Goal: Task Accomplishment & Management: Manage account settings

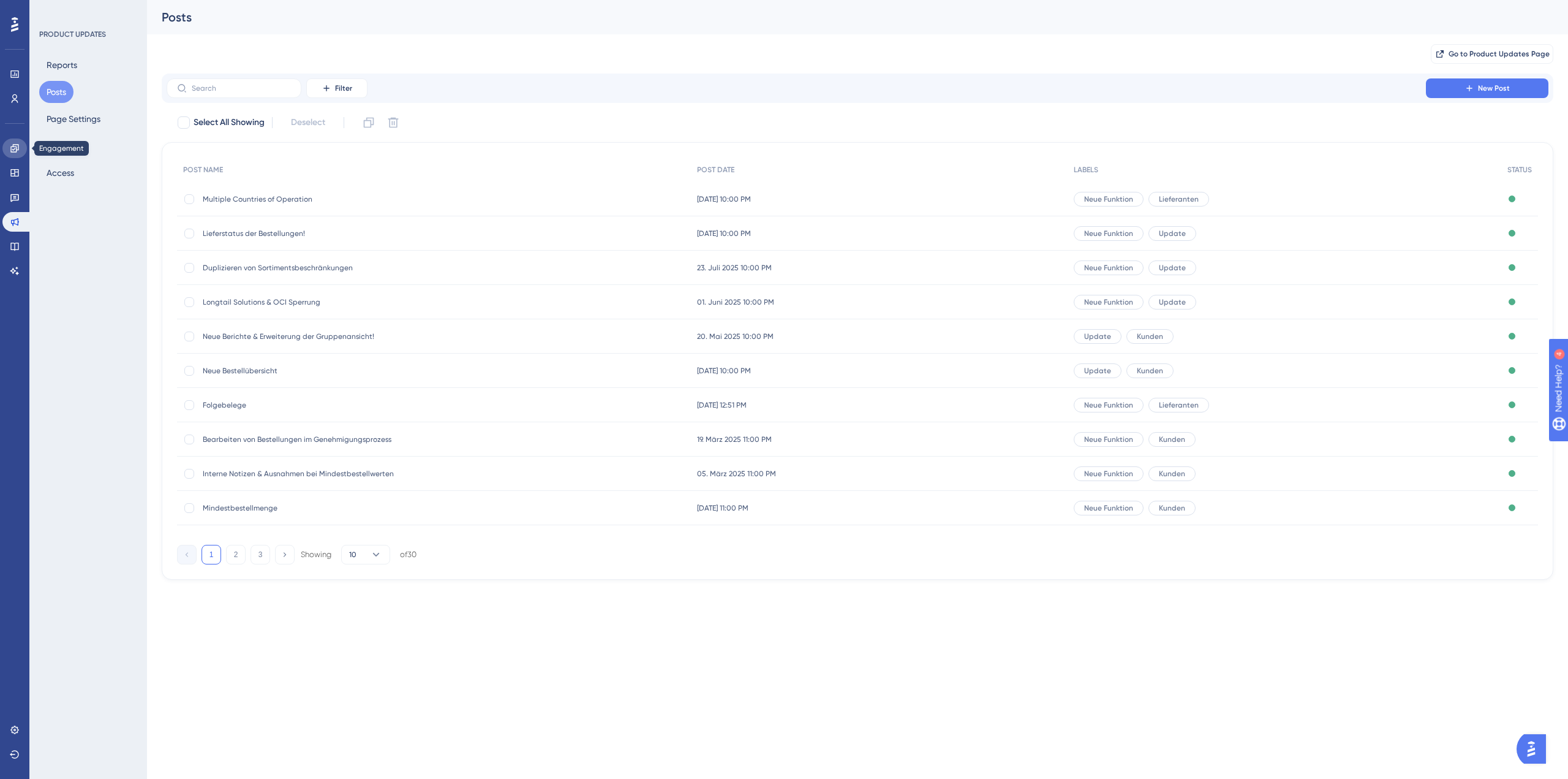
click at [21, 149] on link at bounding box center [15, 148] width 24 height 20
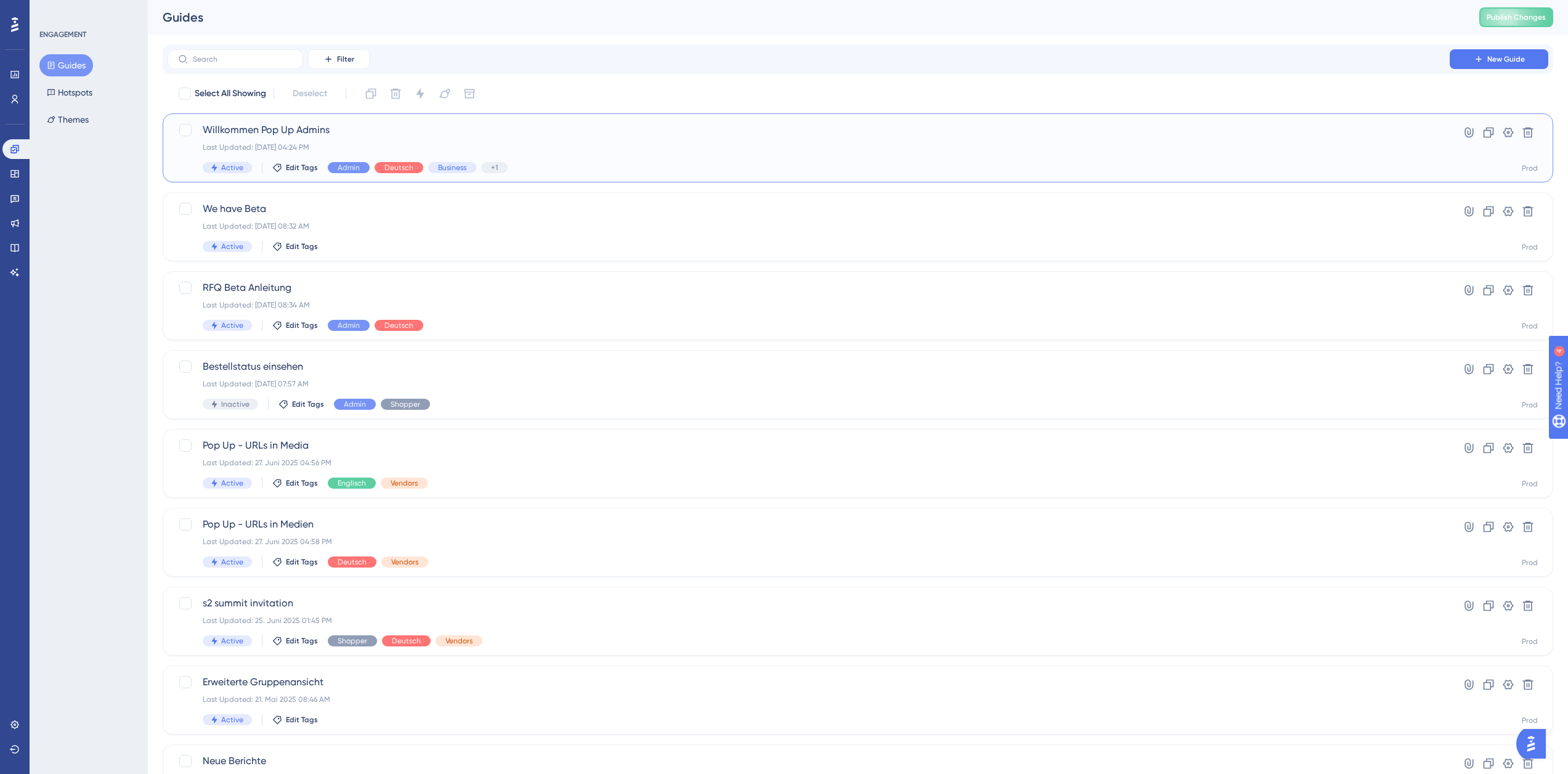
click at [333, 147] on div "Last Updated: [DATE] 04:24 PM" at bounding box center [809, 147] width 1212 height 9
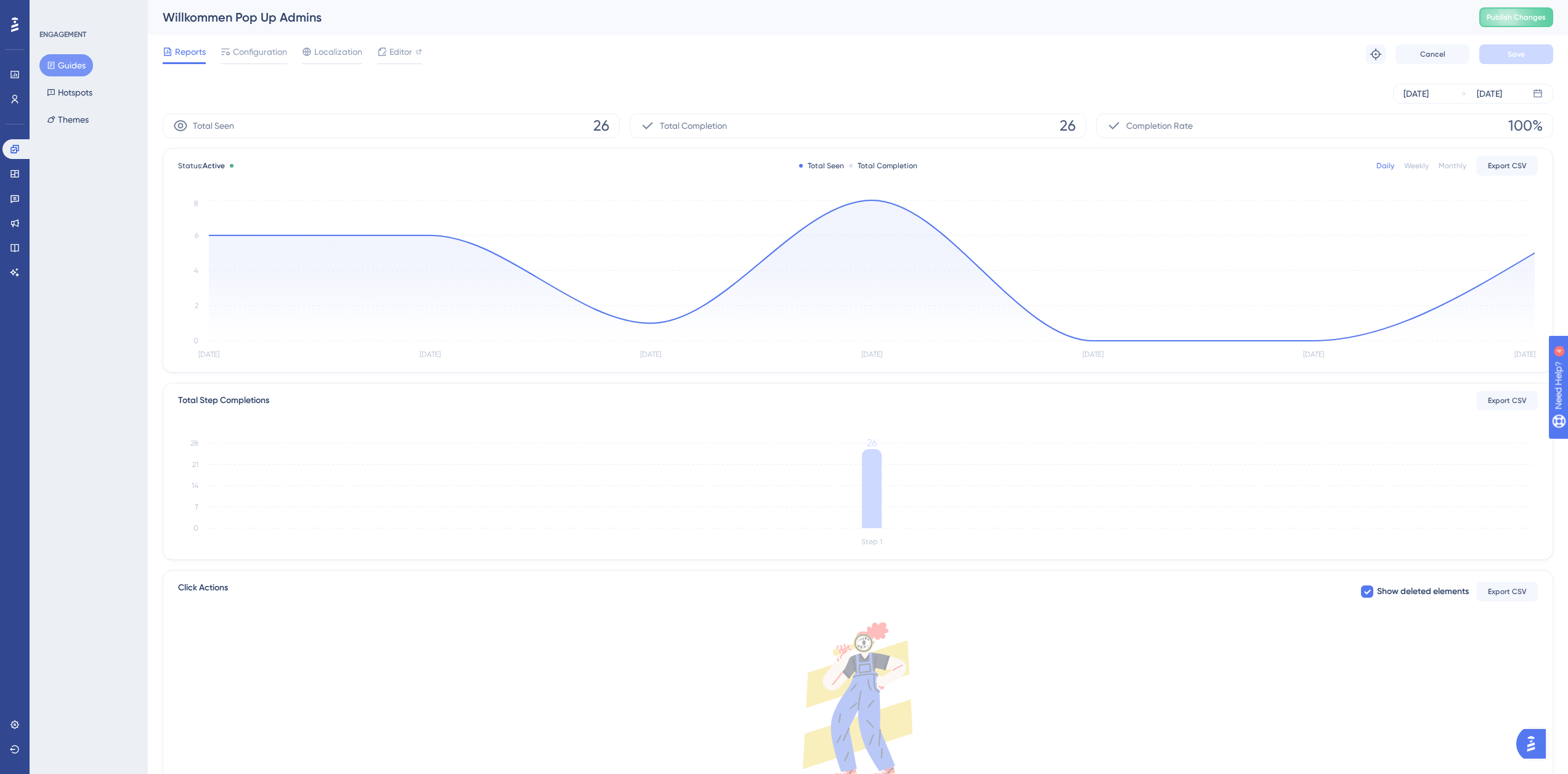
click at [873, 198] on icon "[DATE] [DATE] [DATE] [DATE] [DATE] [DATE] [DATE] 0 2 4 6 8" at bounding box center [858, 280] width 1360 height 166
click at [871, 201] on circle at bounding box center [871, 199] width 5 height 5
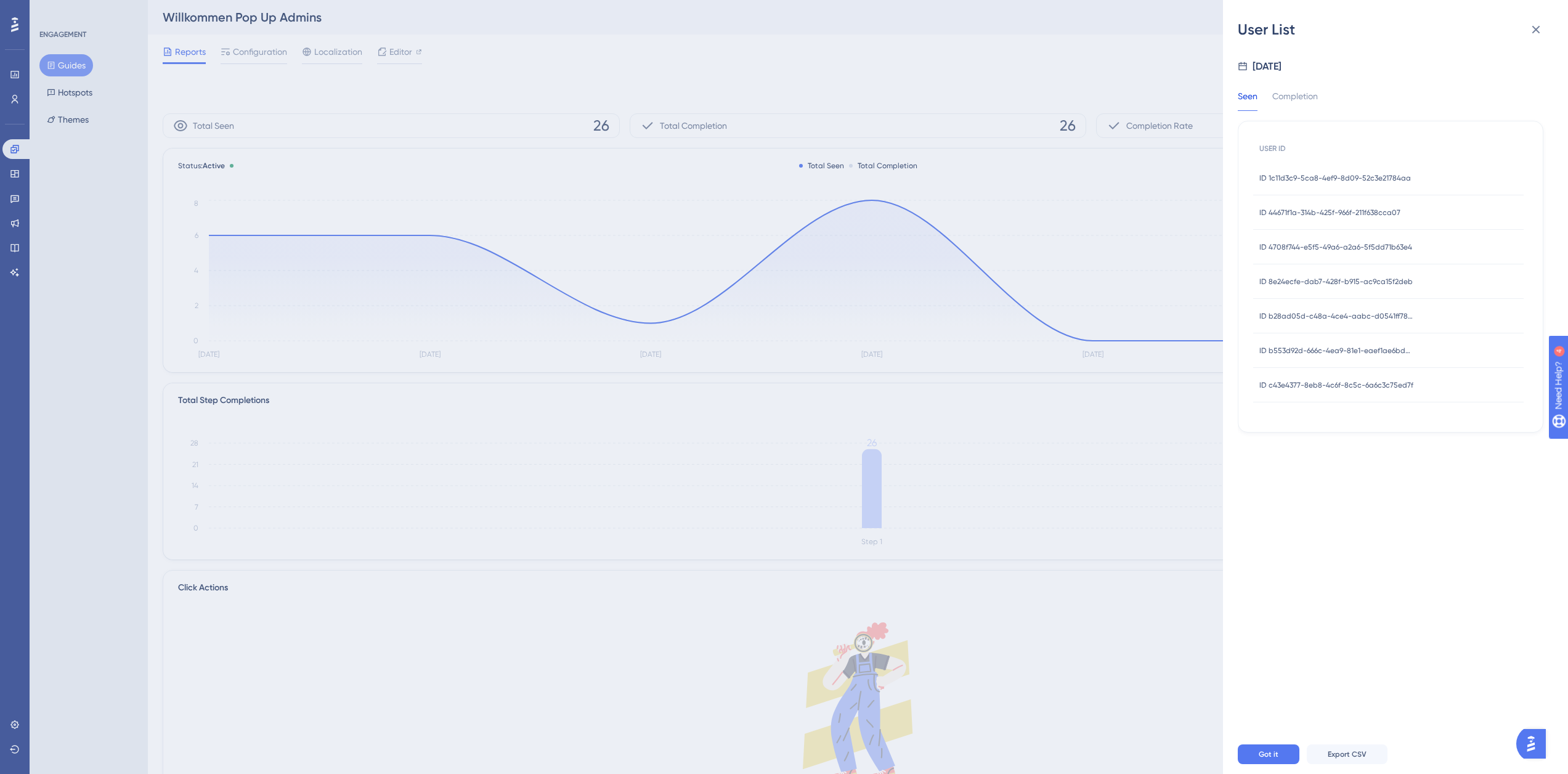
click at [1349, 177] on span "ID 1c11d3c9-5ca8-4ef9-8d09-52c3e21784aa" at bounding box center [1335, 178] width 151 height 9
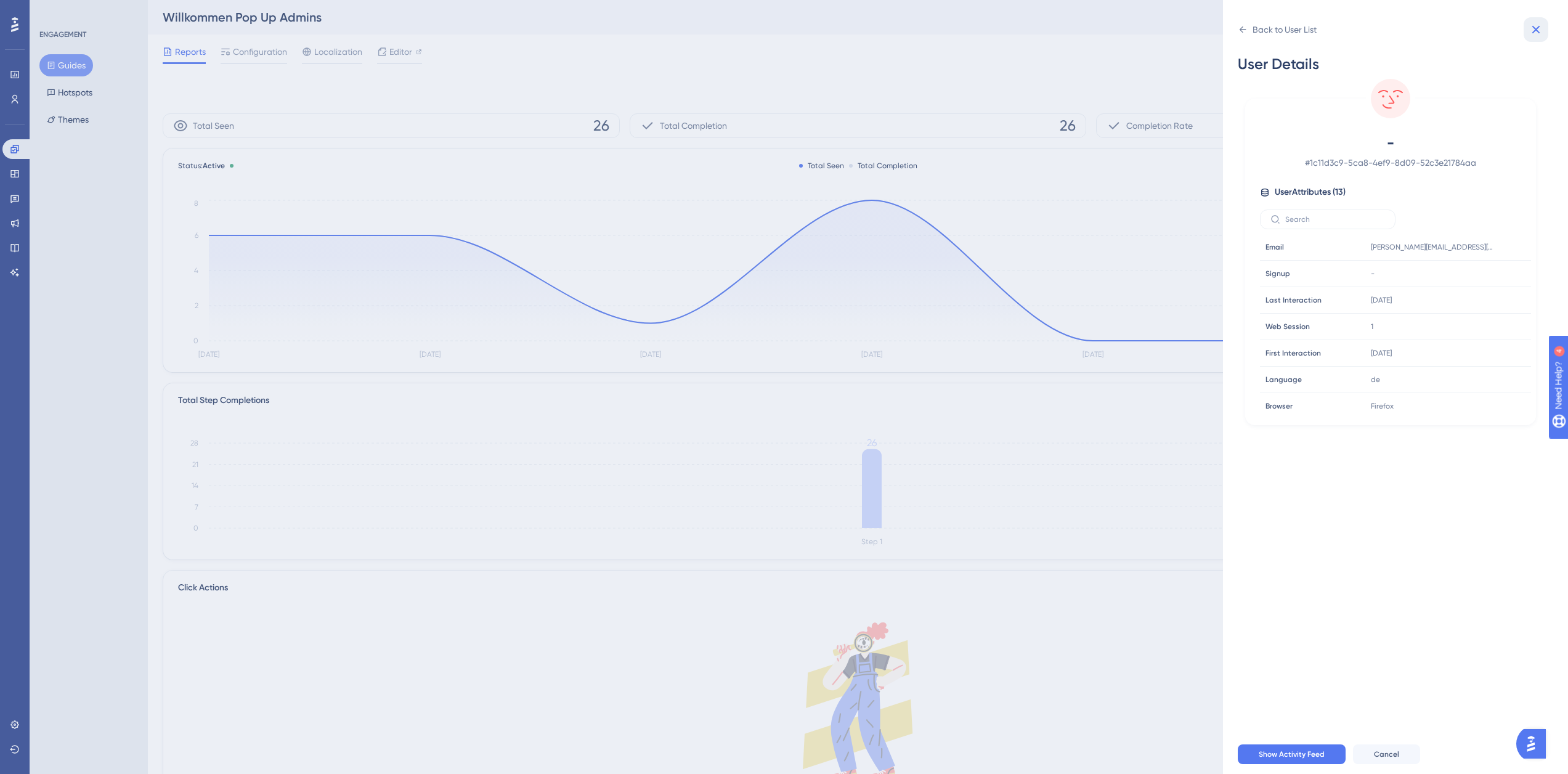
click at [1541, 27] on icon at bounding box center [1536, 30] width 15 height 15
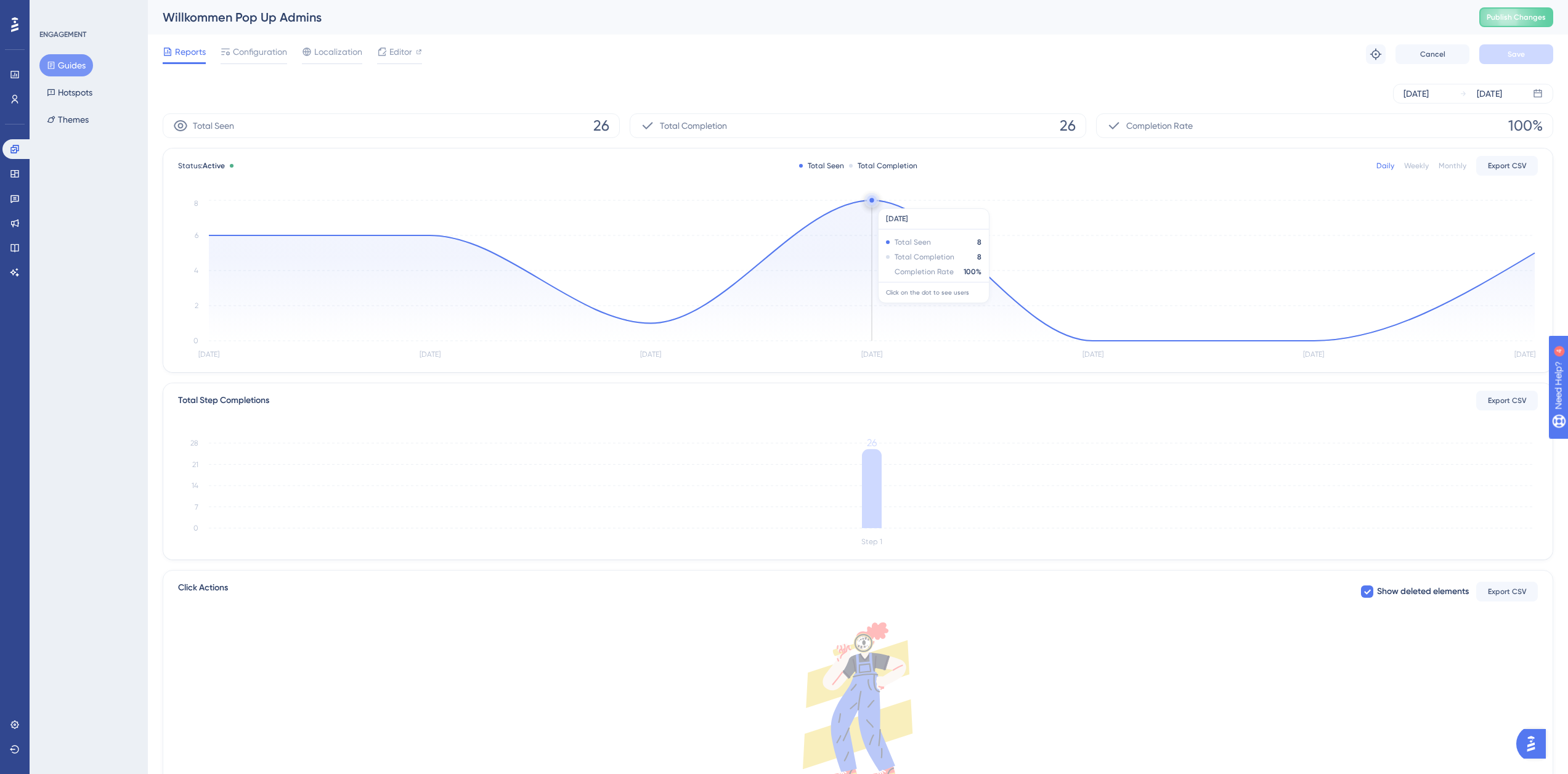
click at [873, 202] on circle at bounding box center [871, 199] width 5 height 5
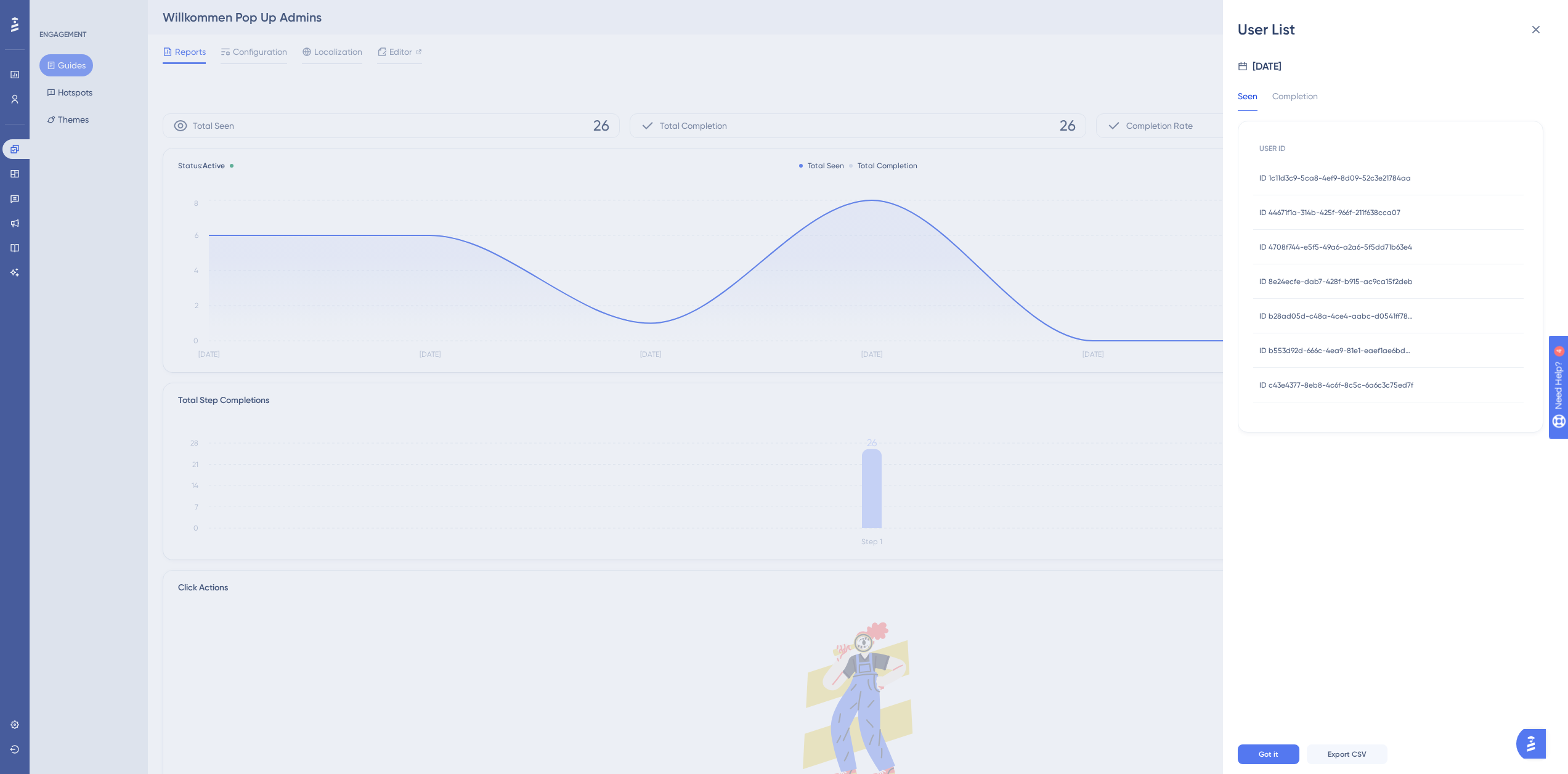
click at [1314, 213] on span "ID 44671f1a-314b-425f-966f-211f638cca07" at bounding box center [1330, 213] width 141 height 9
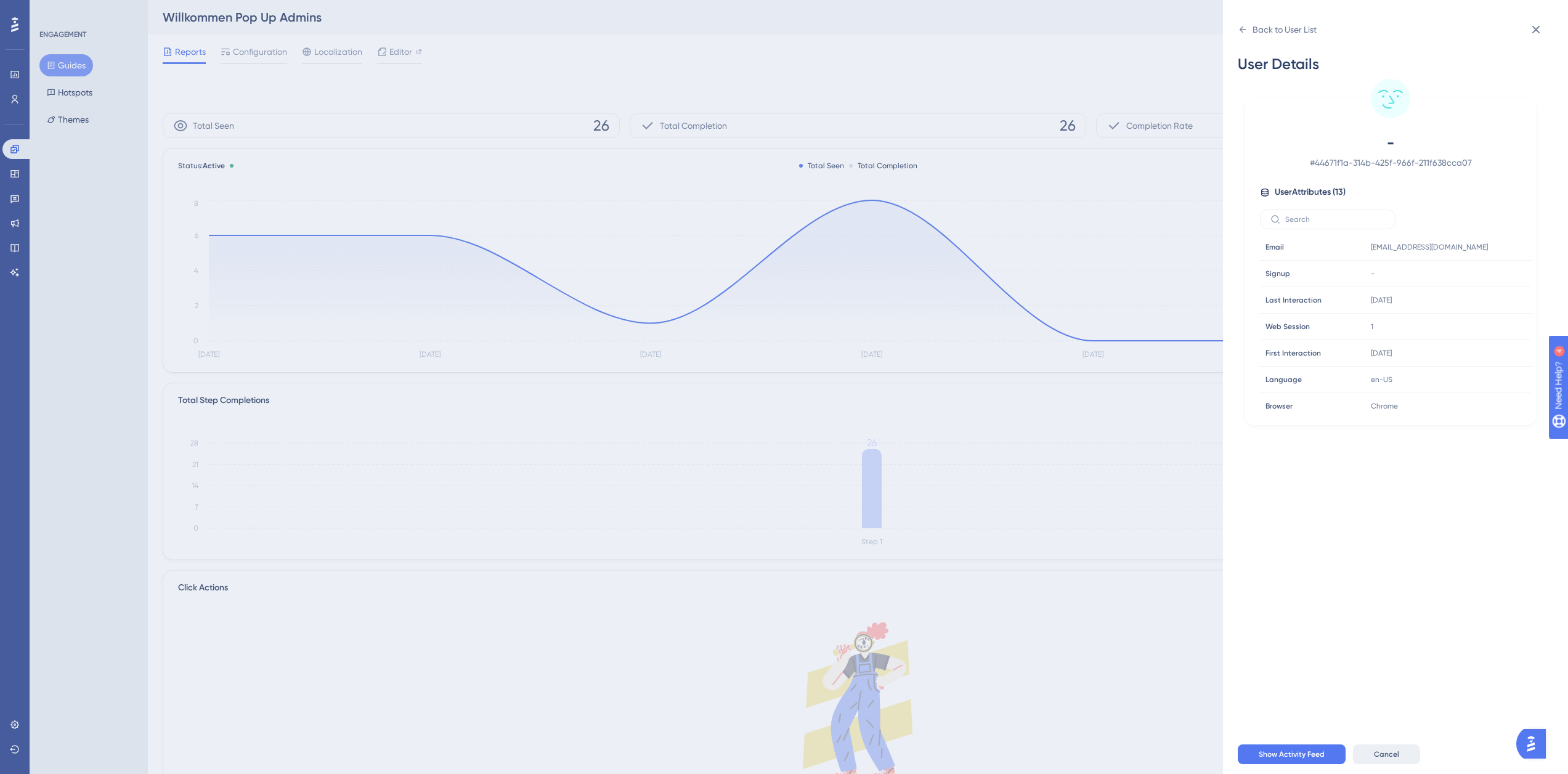
click at [1389, 759] on span "Cancel" at bounding box center [1386, 754] width 25 height 9
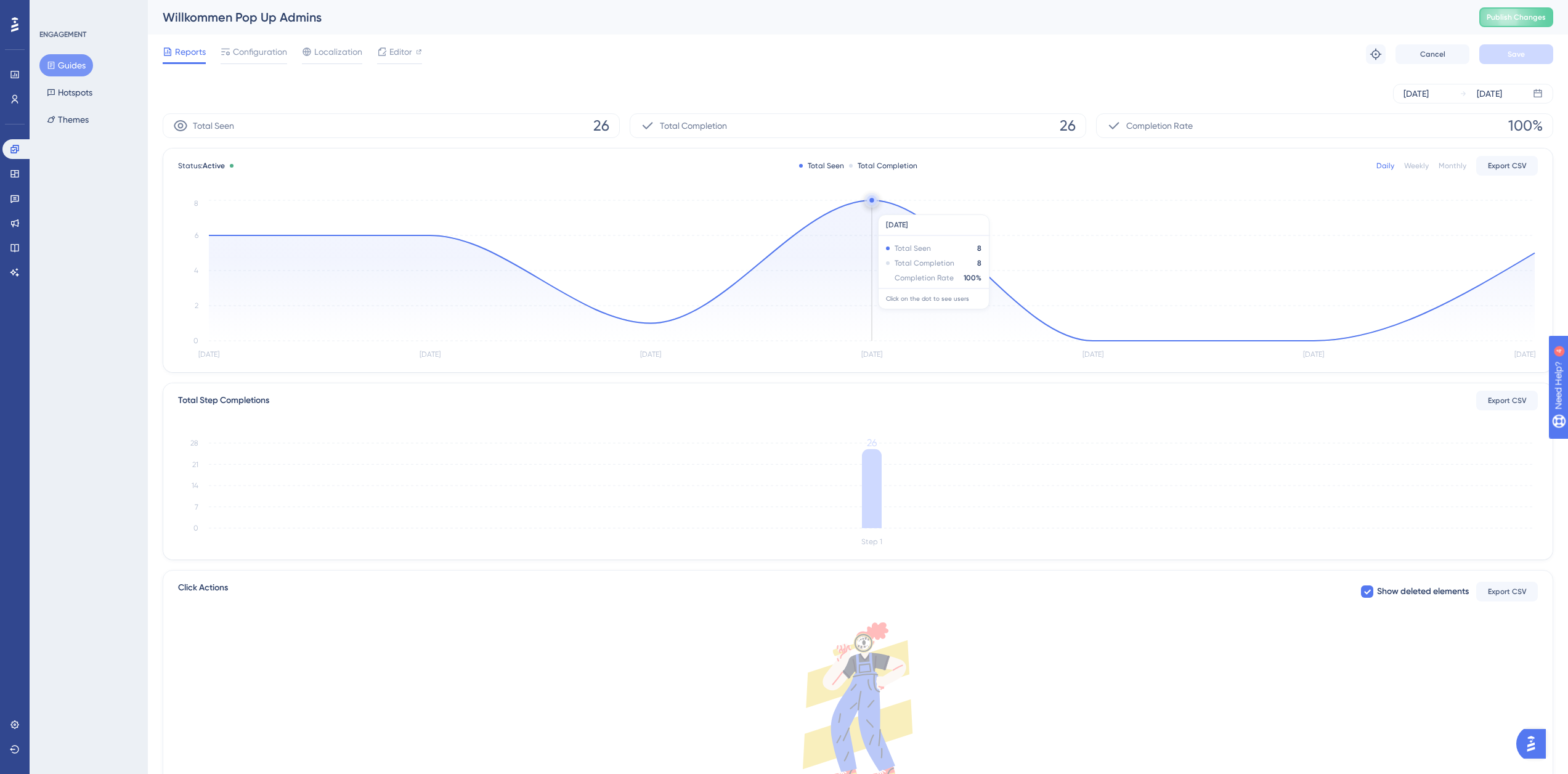
click at [870, 208] on icon "[DATE] [DATE] [DATE] [DATE] [DATE] [DATE] [DATE] 0 2 4 6 8" at bounding box center [858, 280] width 1360 height 166
click at [871, 198] on div "Status: Active Total Seen Total Completion Daily Weekly Monthly Export CSV [DAT…" at bounding box center [858, 261] width 1389 height 224
click at [870, 201] on circle at bounding box center [871, 199] width 5 height 5
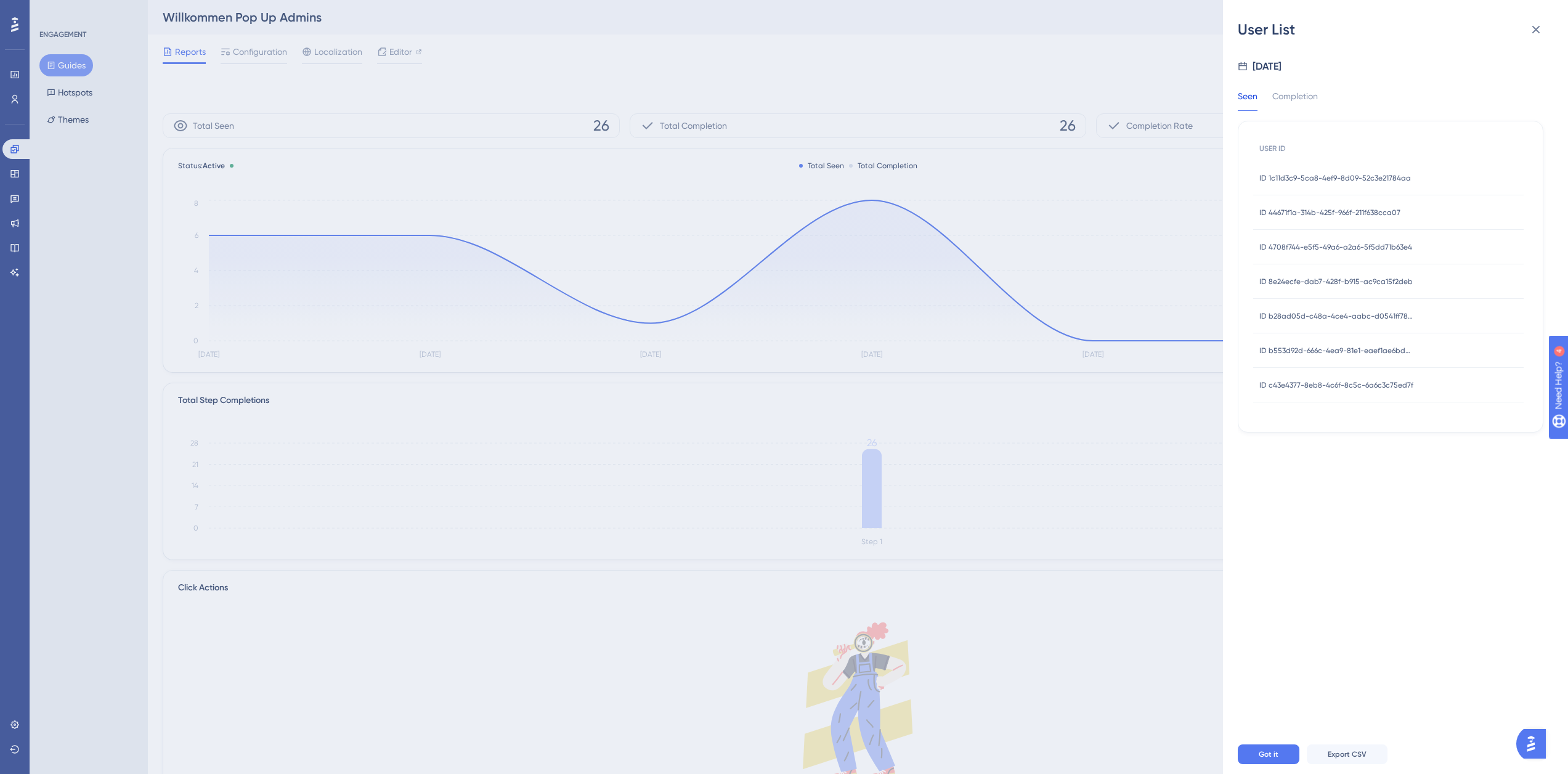
click at [1326, 250] on span "ID 4708f744-e5f5-49a6-a2a6-5f5dd71b63e4" at bounding box center [1336, 246] width 152 height 9
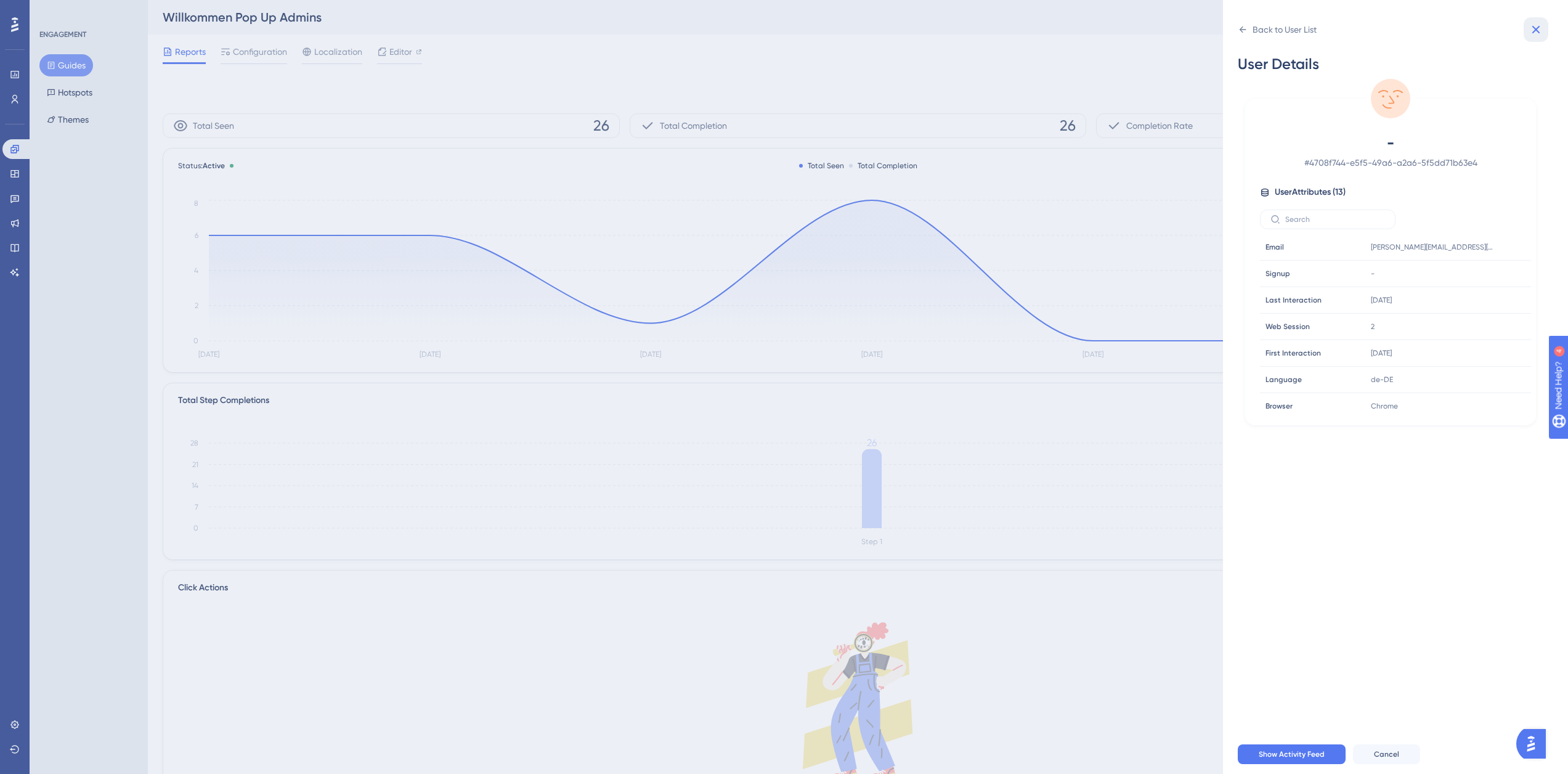
click at [1533, 29] on icon at bounding box center [1536, 30] width 15 height 15
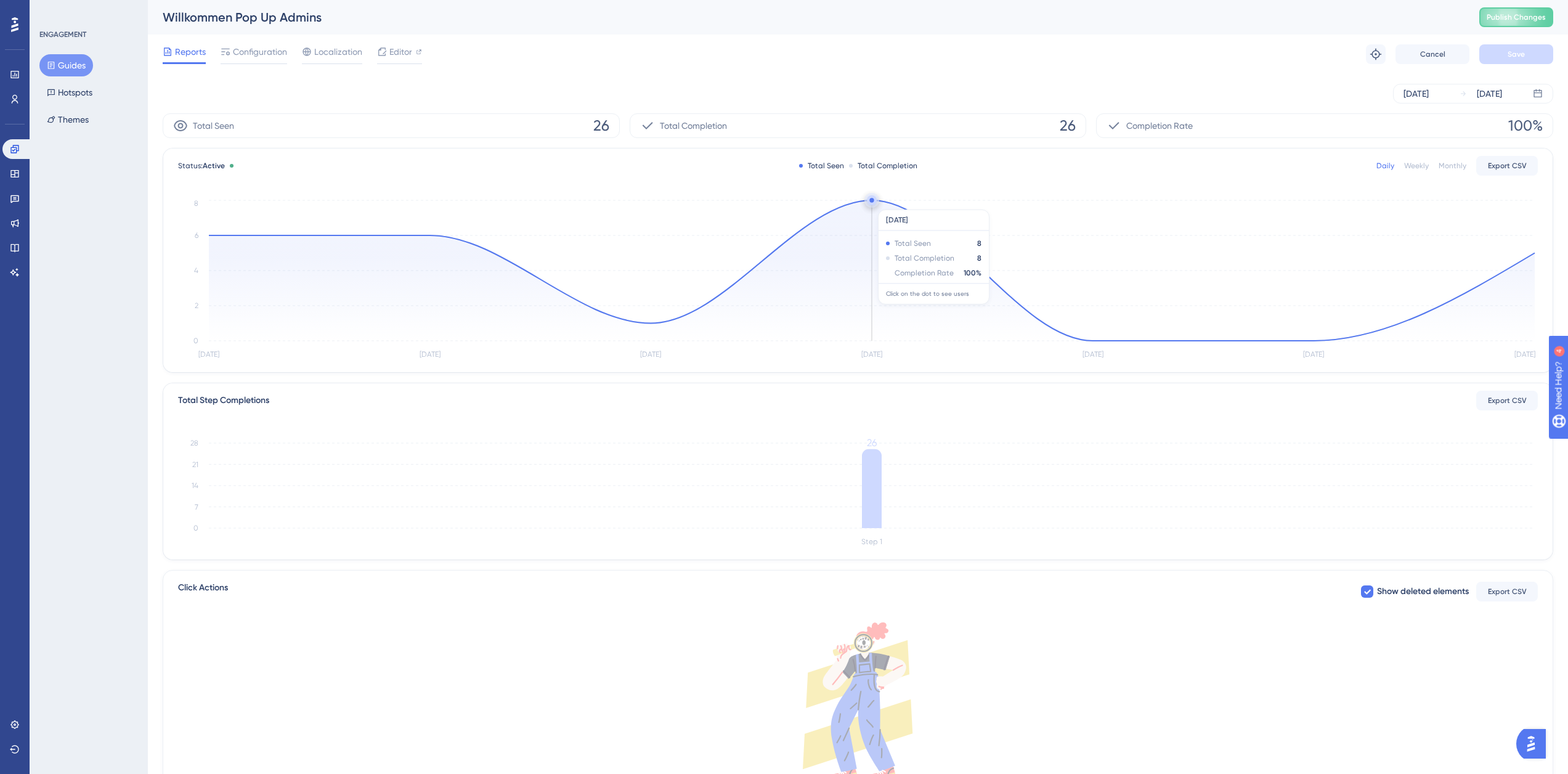
click at [875, 203] on circle at bounding box center [872, 200] width 9 height 9
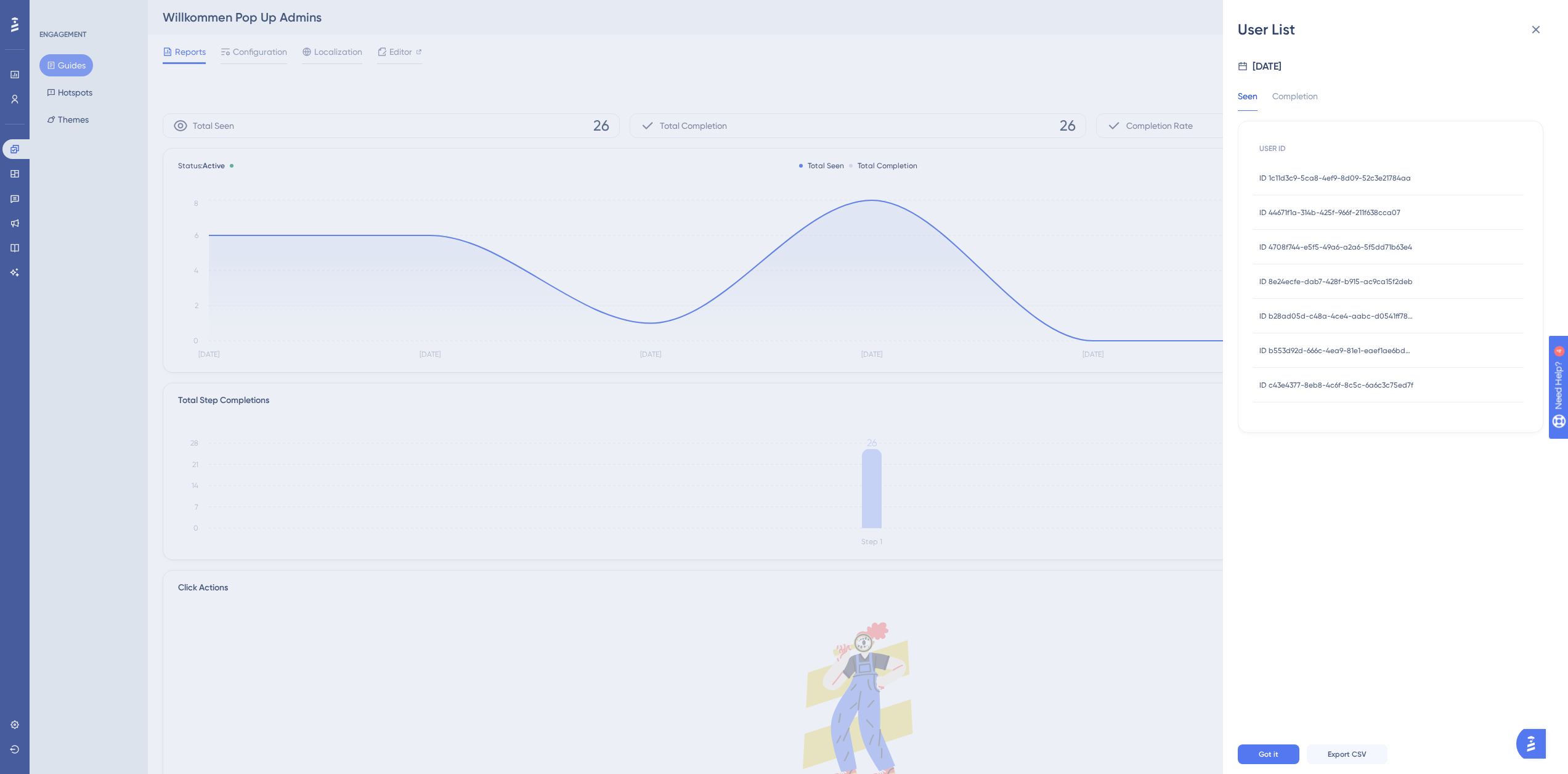
click at [1292, 285] on span "ID 8e24ecfe-dab7-428f-b915-ac9ca15f2deb" at bounding box center [1336, 281] width 153 height 9
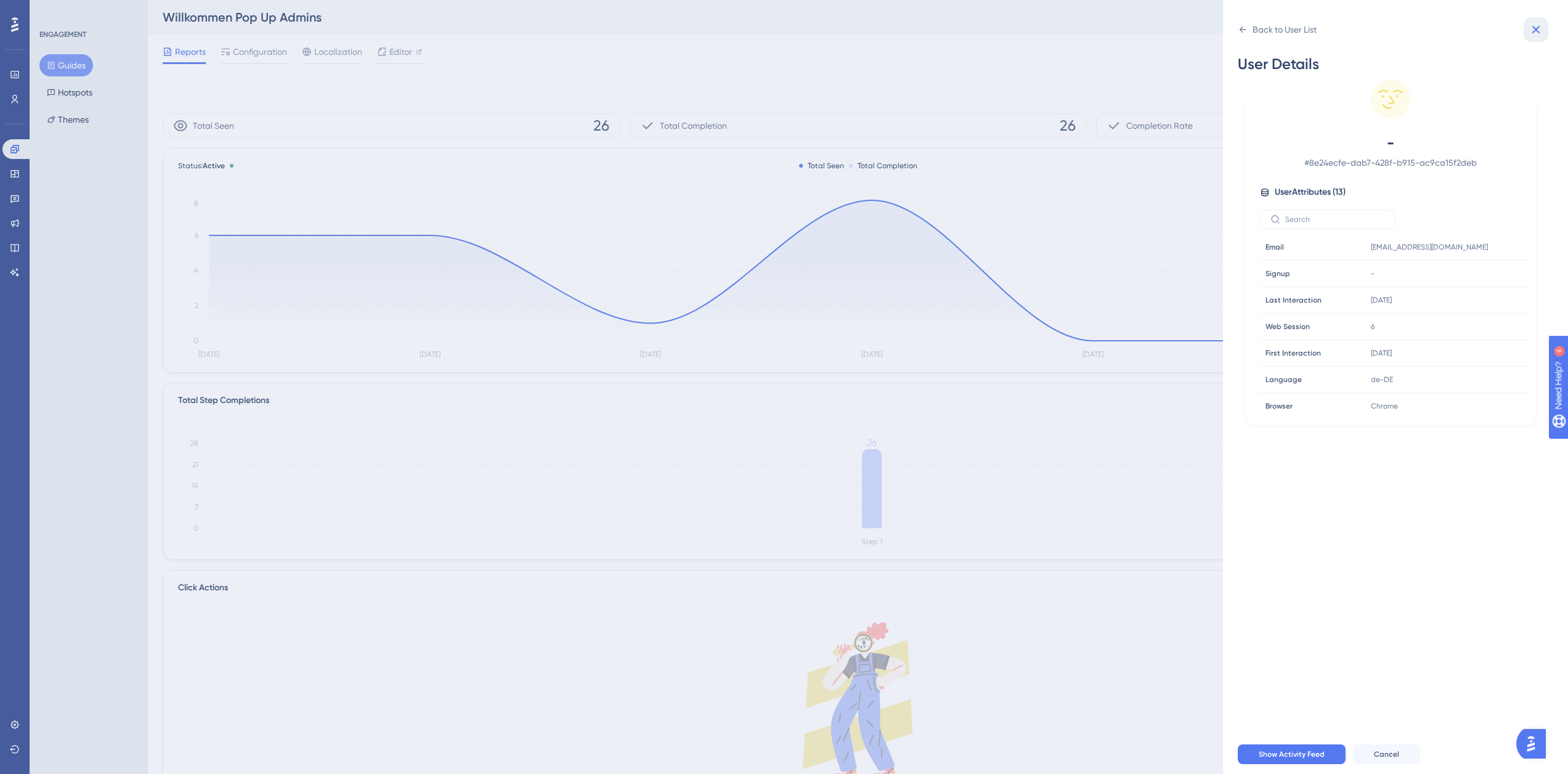
click at [1530, 32] on icon at bounding box center [1536, 30] width 15 height 15
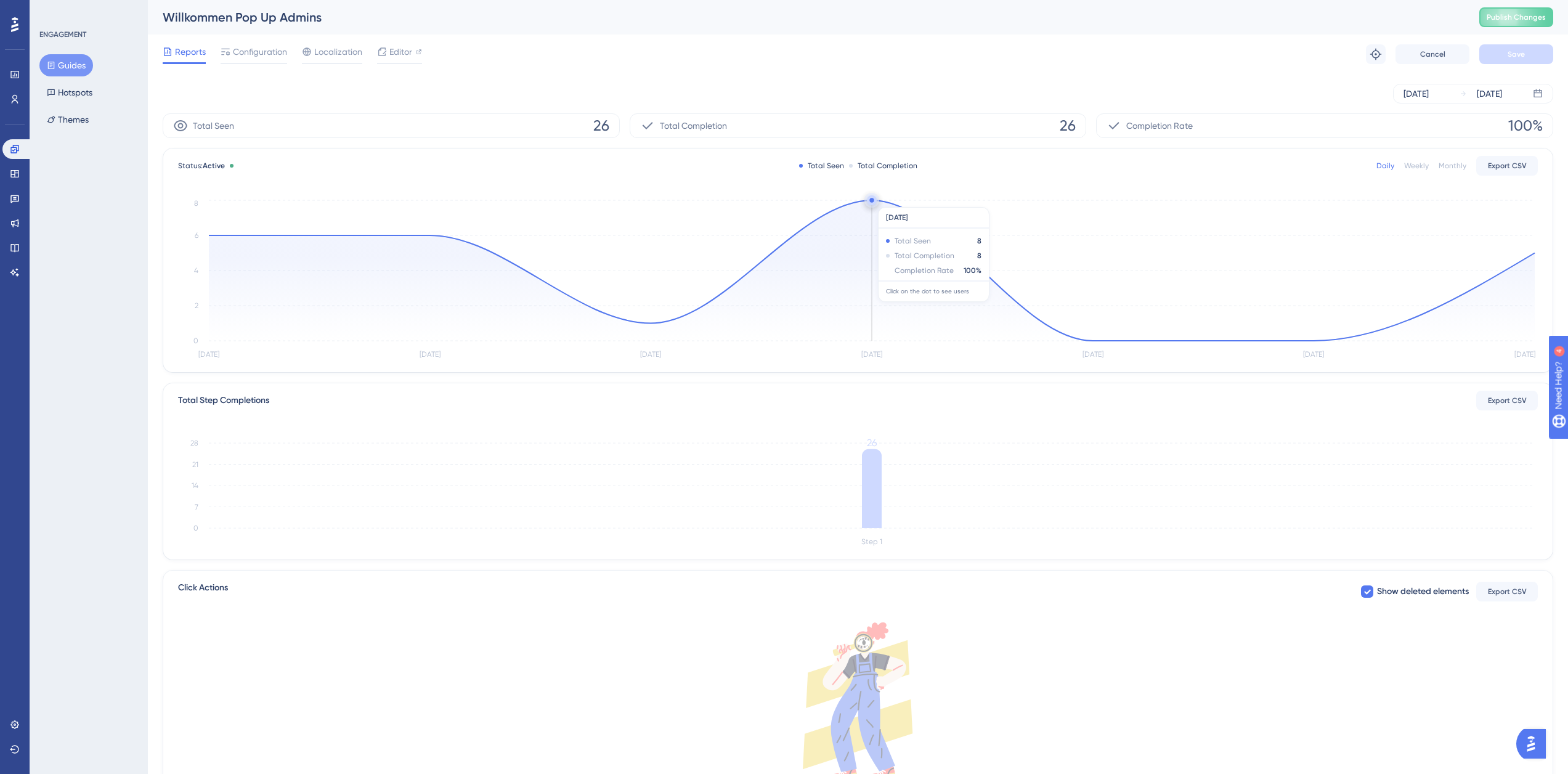
click at [873, 201] on circle at bounding box center [871, 199] width 5 height 5
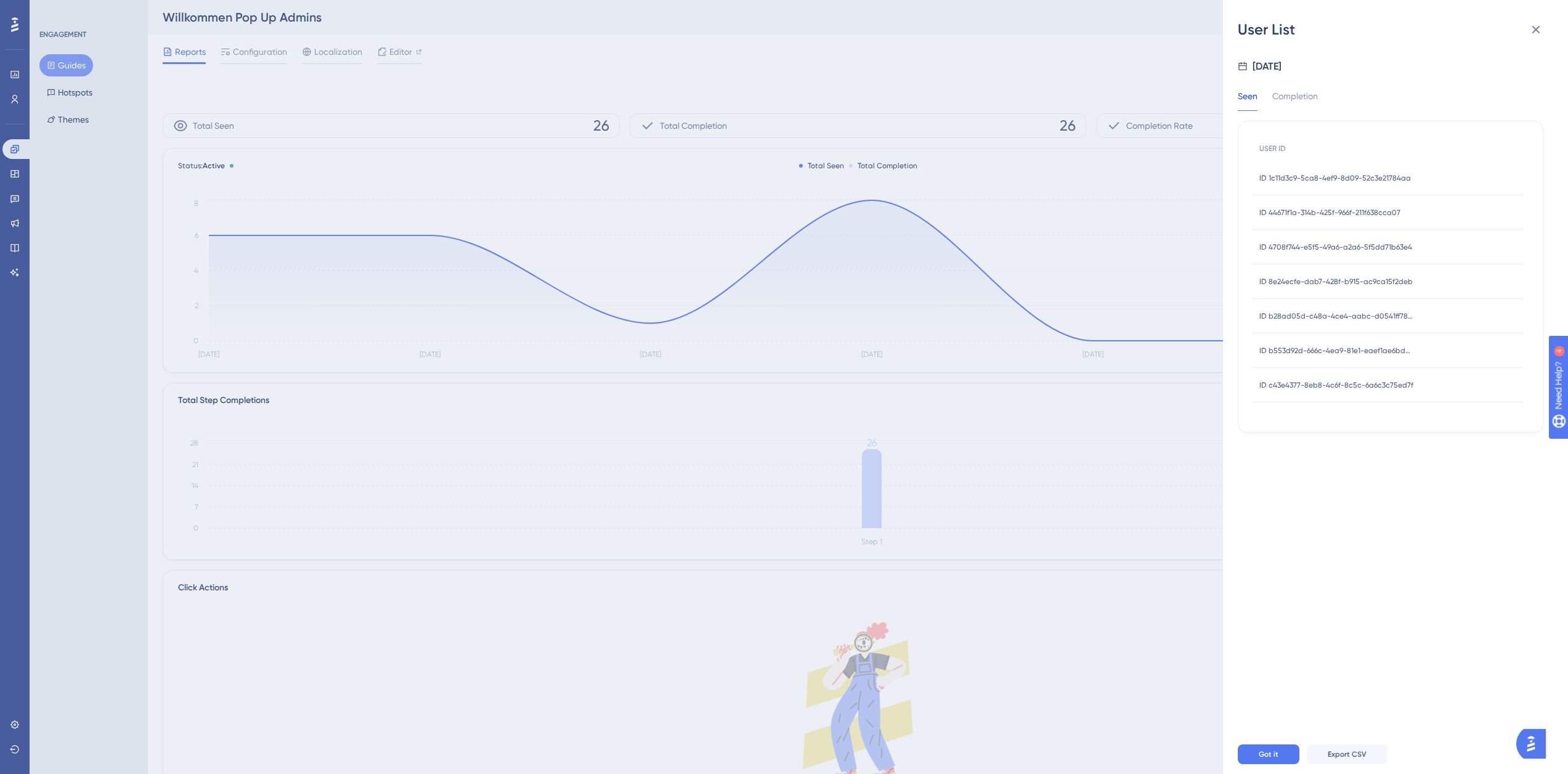
click at [1330, 343] on div "ID b553d92d-666c-4ea9-81e1-eaef1ae6bd5c ID b553d92d-666c-4ea9-81e1-eaef1ae6bd5c" at bounding box center [1337, 350] width 154 height 35
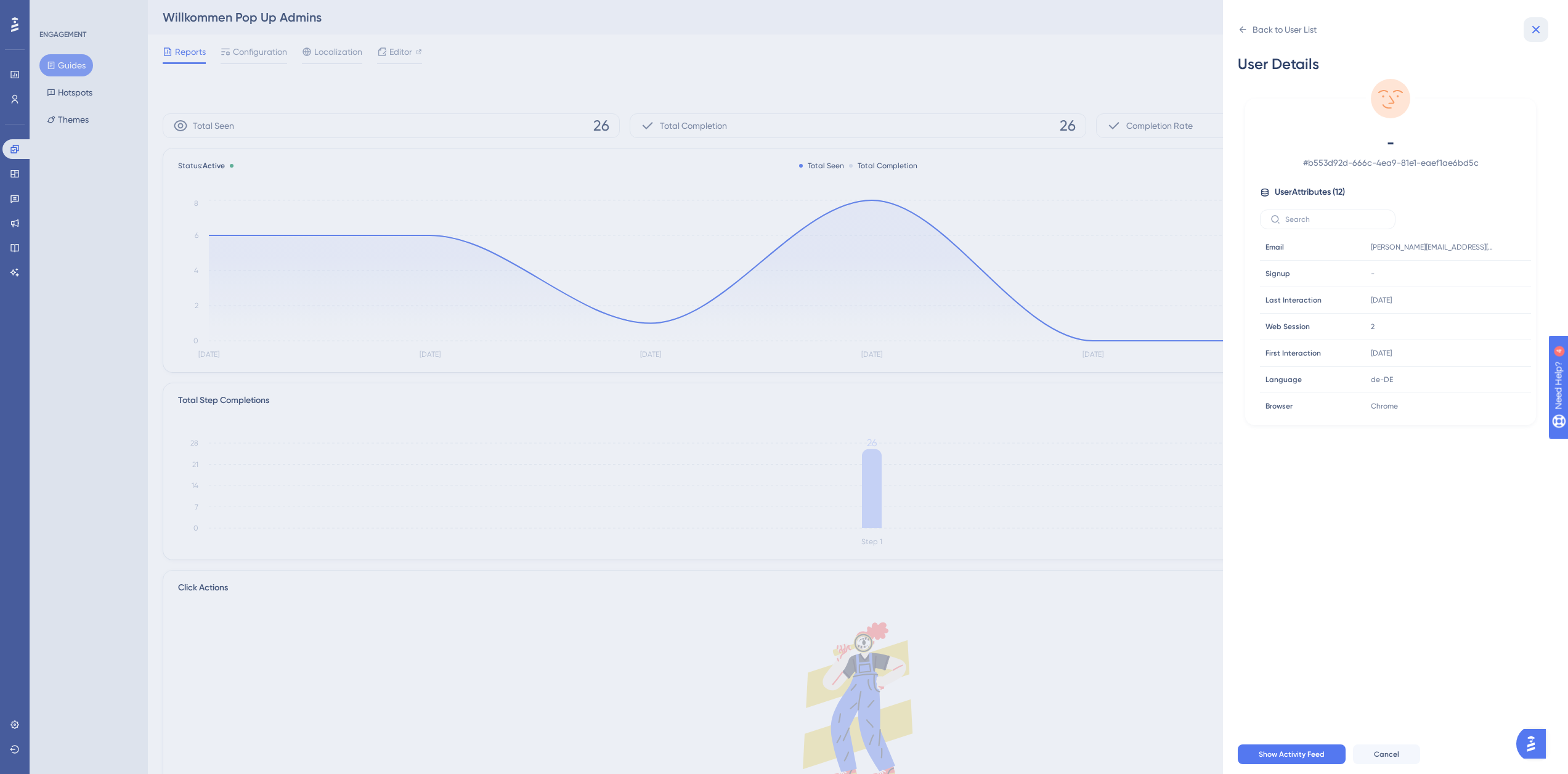
click at [1539, 29] on icon at bounding box center [1536, 30] width 15 height 15
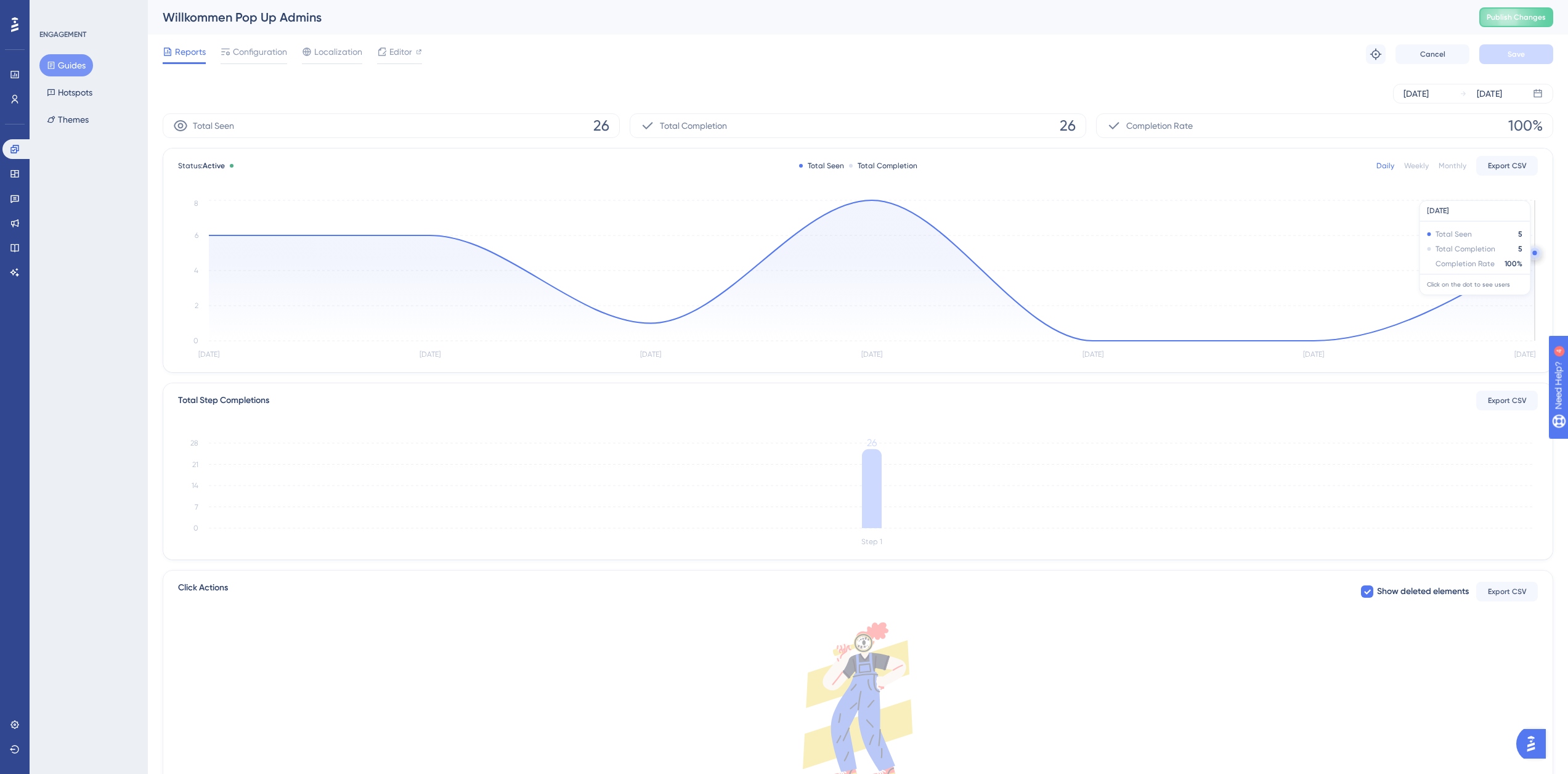
click at [1528, 257] on icon at bounding box center [872, 270] width 1326 height 140
click at [1533, 251] on circle at bounding box center [1534, 253] width 9 height 9
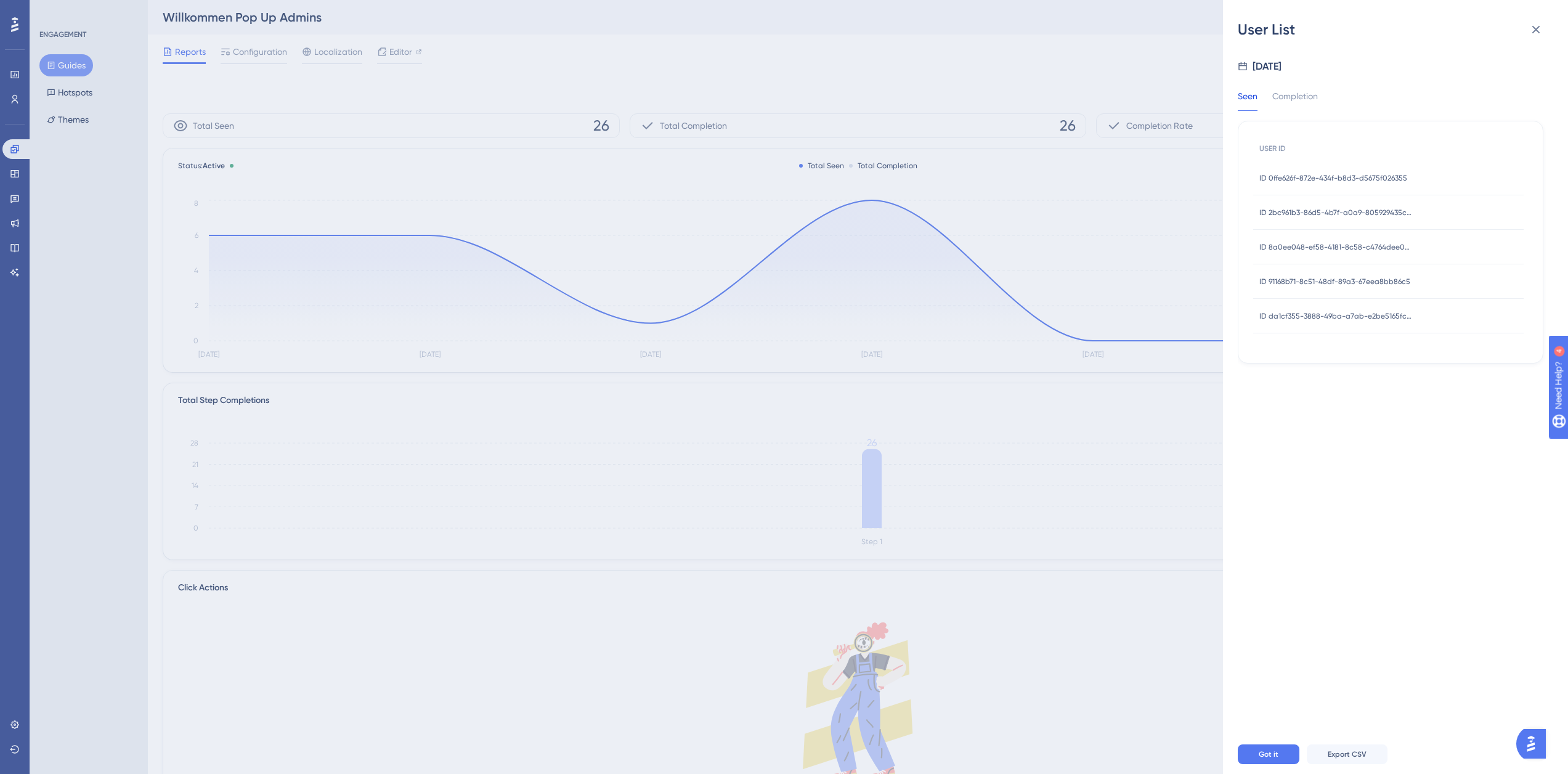
click at [1338, 181] on span "ID 0ffe626f-872e-434f-b8d3-d5675f026355" at bounding box center [1333, 178] width 148 height 9
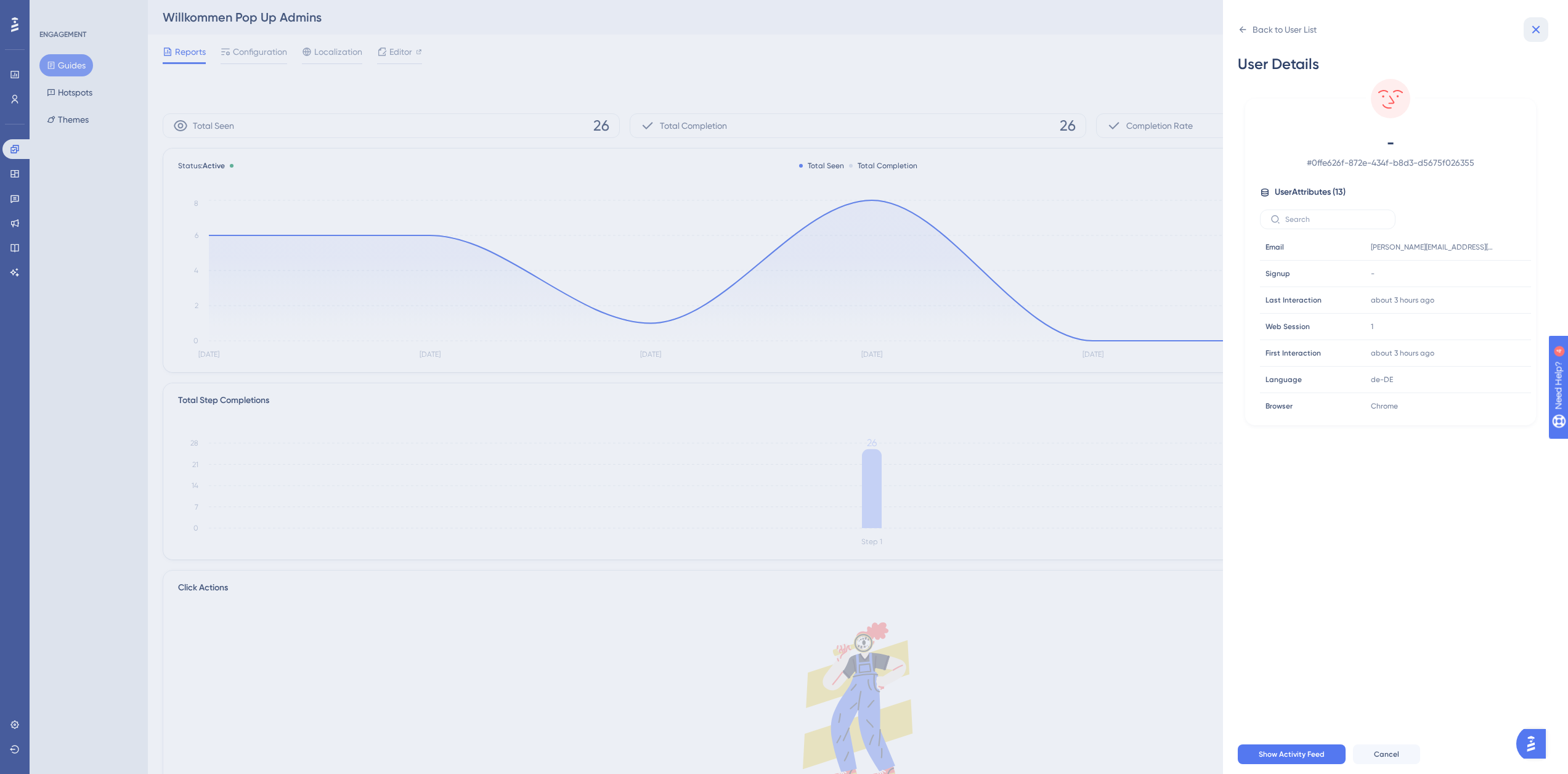
click at [1544, 33] on button at bounding box center [1536, 29] width 24 height 24
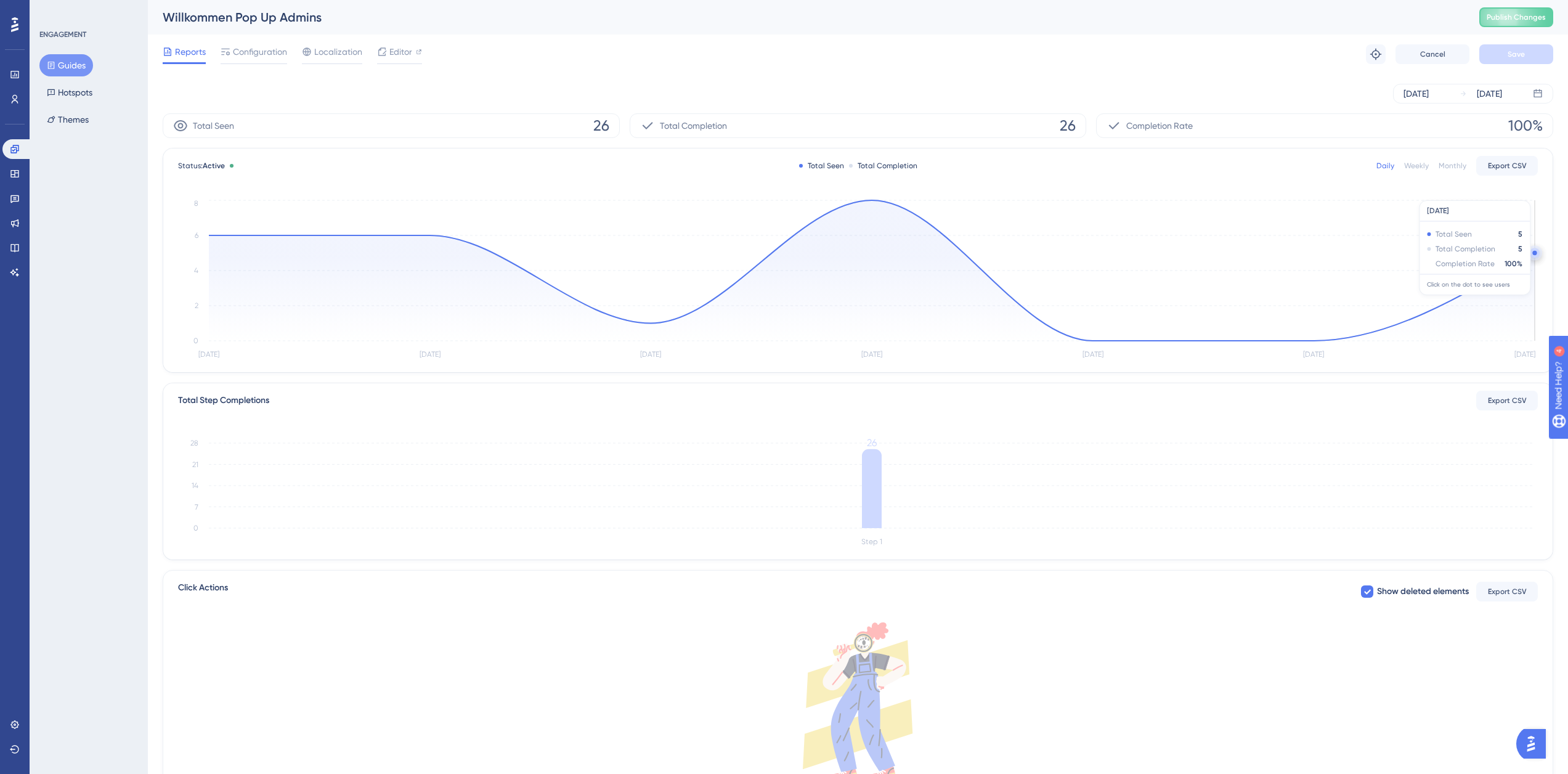
click at [1531, 254] on circle at bounding box center [1534, 253] width 9 height 9
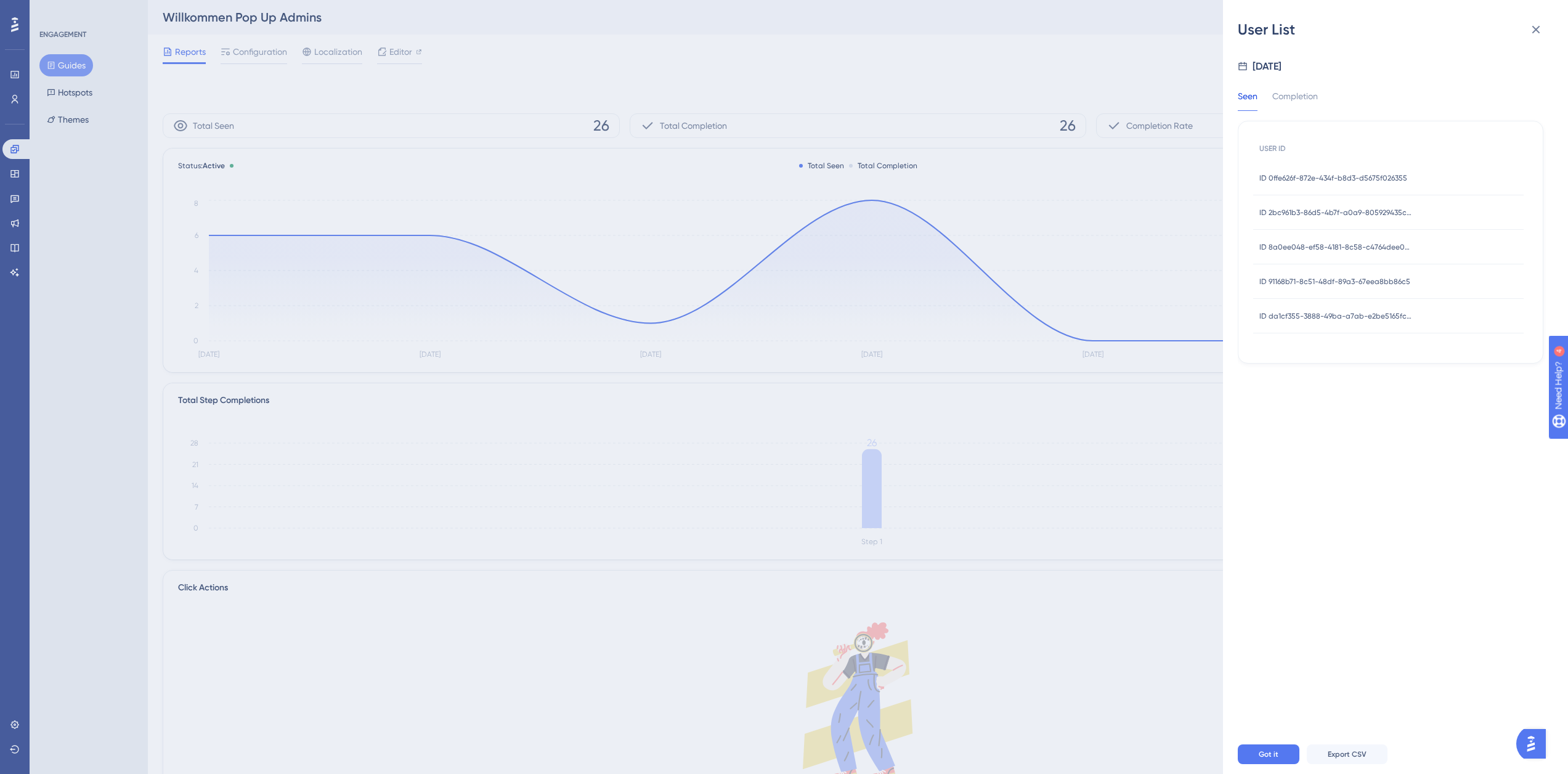
click at [1355, 217] on div "ID 2bc961b3-86d5-4b7f-a0a9-805929435cd1 ID 2bc961b3-86d5-4b7f-a0a9-805929435cd1" at bounding box center [1337, 213] width 154 height 35
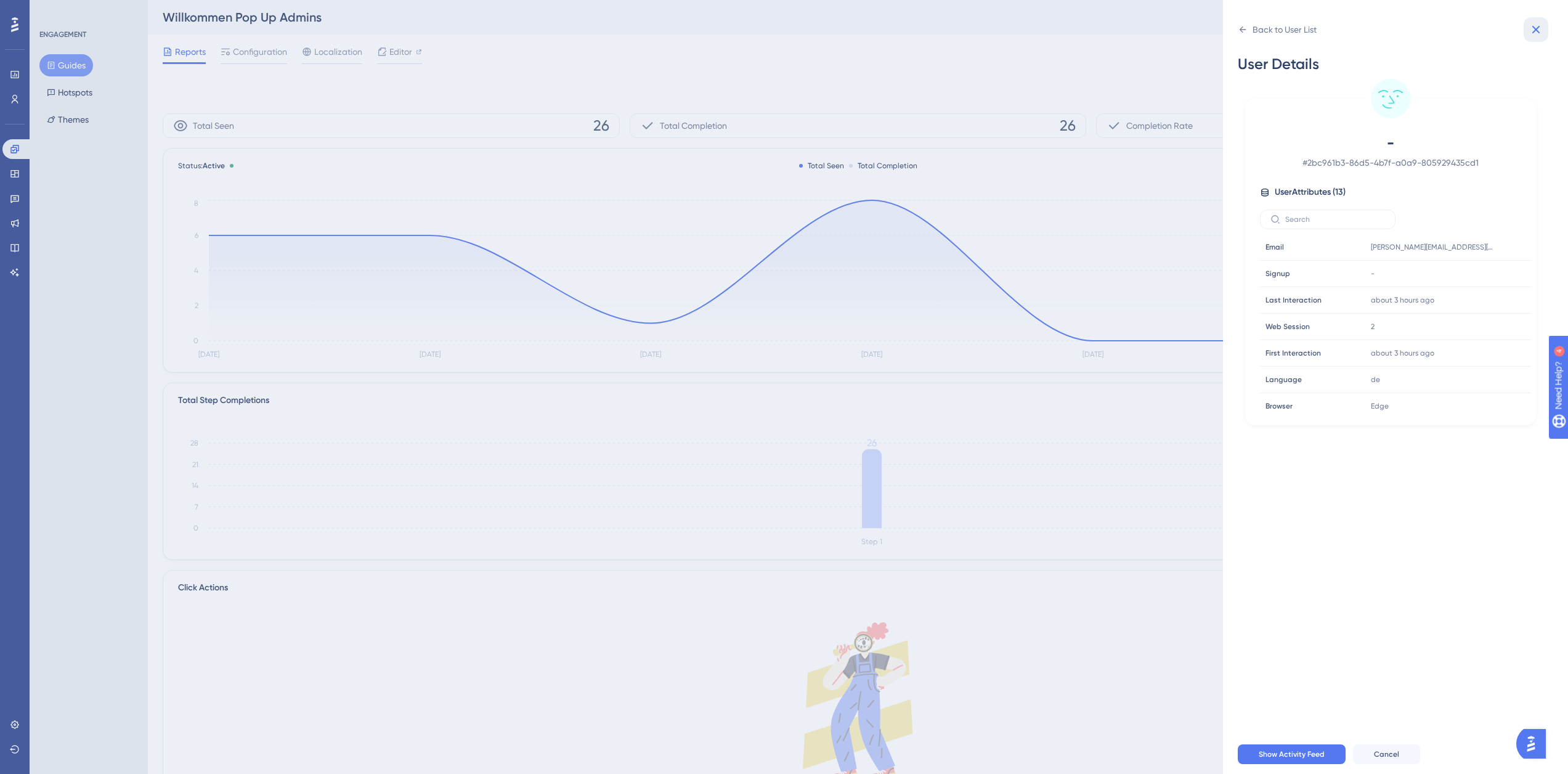
click at [1533, 34] on icon at bounding box center [1536, 30] width 15 height 15
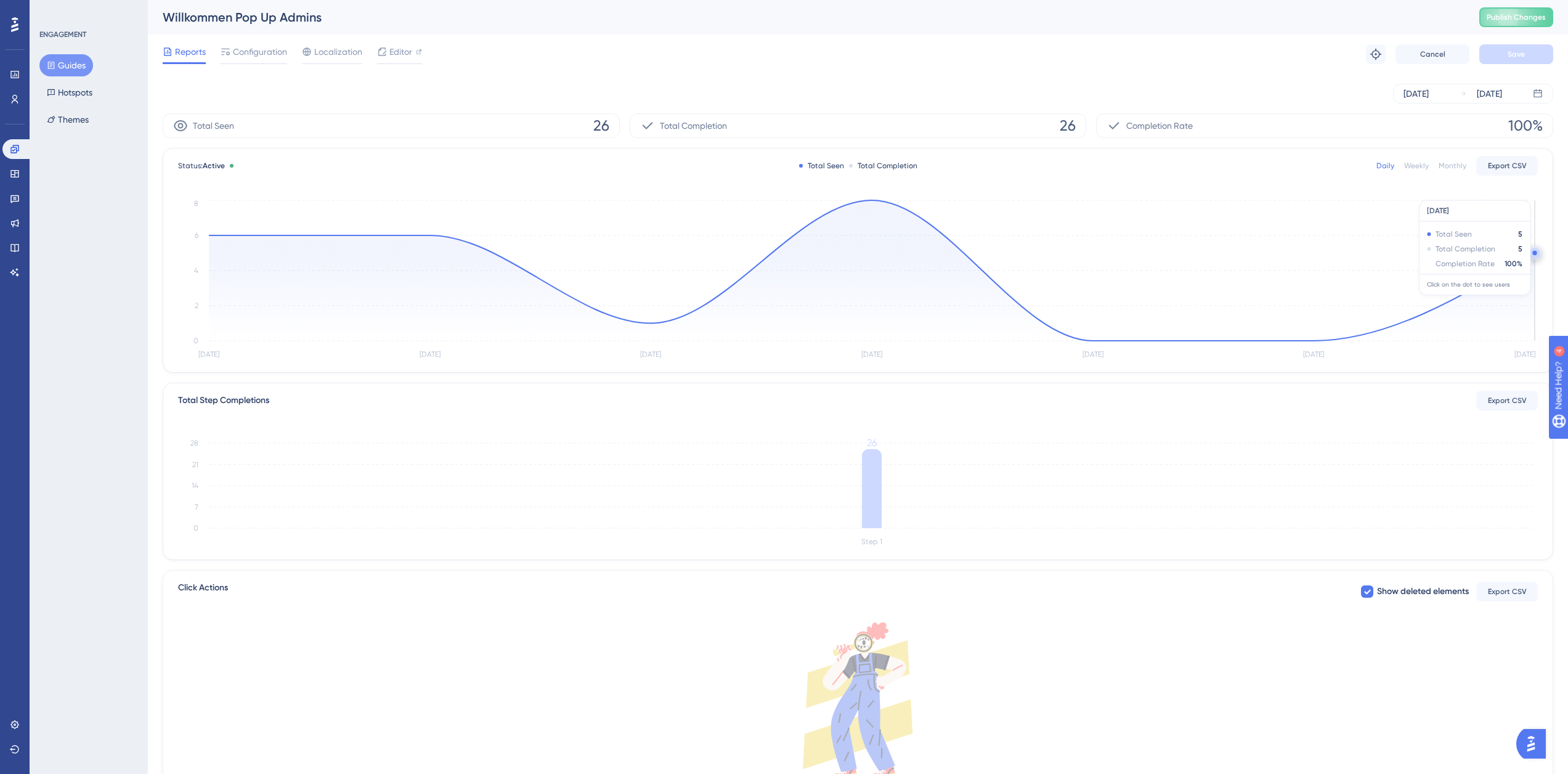
click at [1529, 247] on icon "[DATE] [DATE] [DATE] [DATE] [DATE] [DATE] [DATE] 0 2 4 6 8" at bounding box center [858, 280] width 1360 height 166
click at [1535, 253] on circle at bounding box center [1534, 253] width 5 height 5
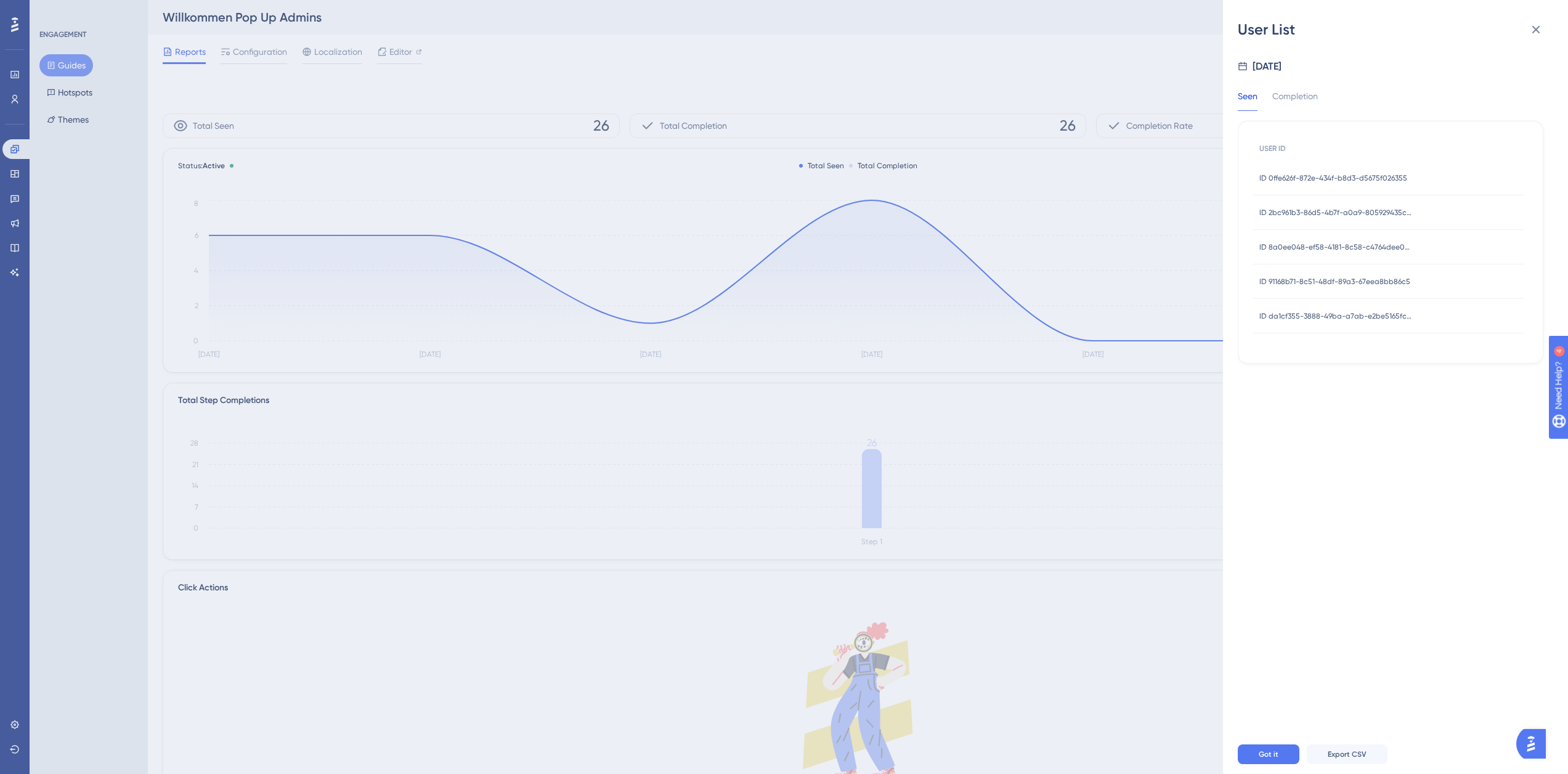
click at [1401, 256] on div "ID 8a0ee048-ef58-4181-8c58-c4764dee0c38 ID 8a0ee048-ef58-4181-8c58-c4764dee0c38" at bounding box center [1337, 246] width 154 height 35
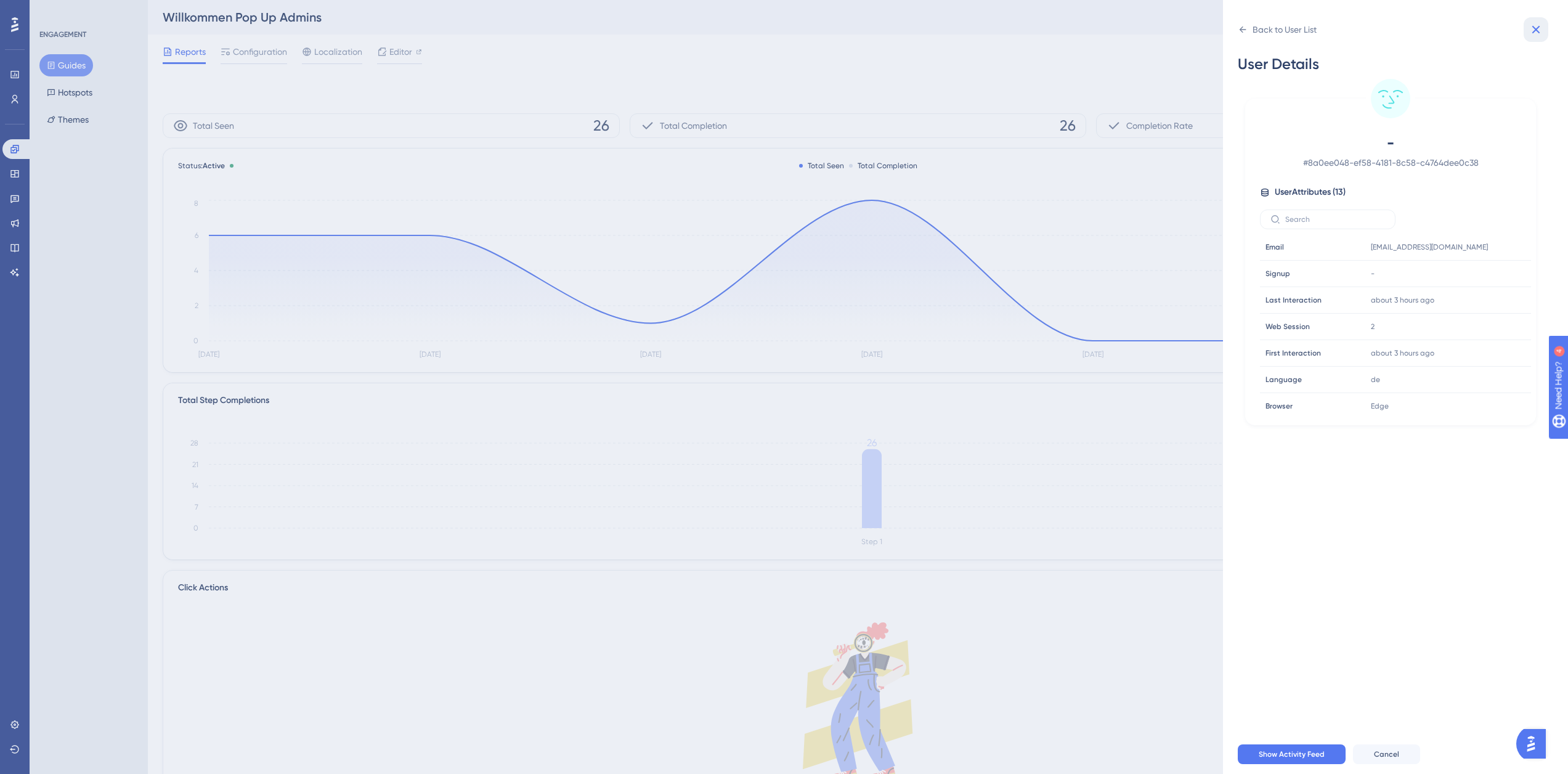
click at [1533, 32] on icon at bounding box center [1536, 30] width 8 height 8
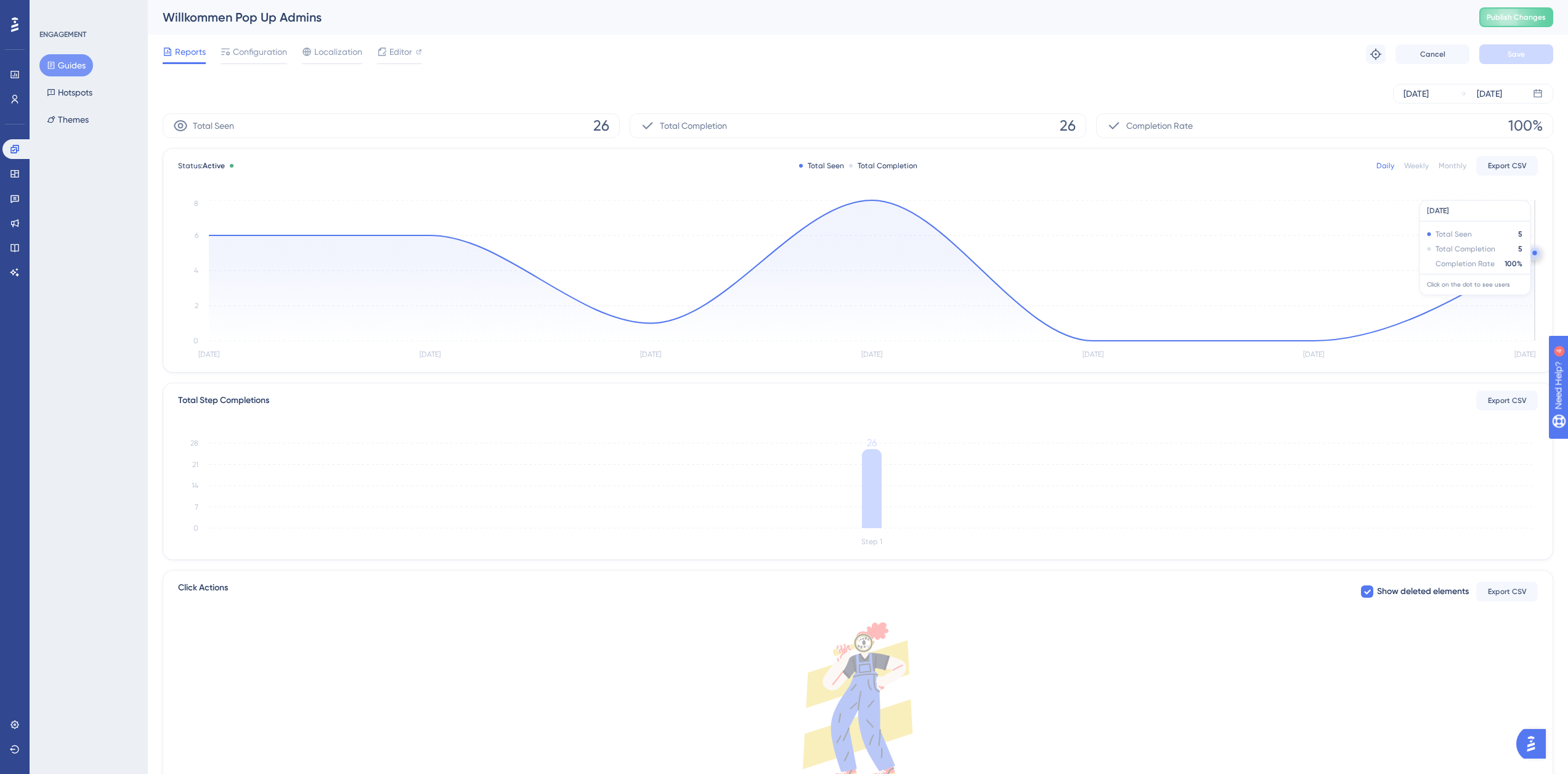
click at [1531, 251] on circle at bounding box center [1534, 253] width 9 height 9
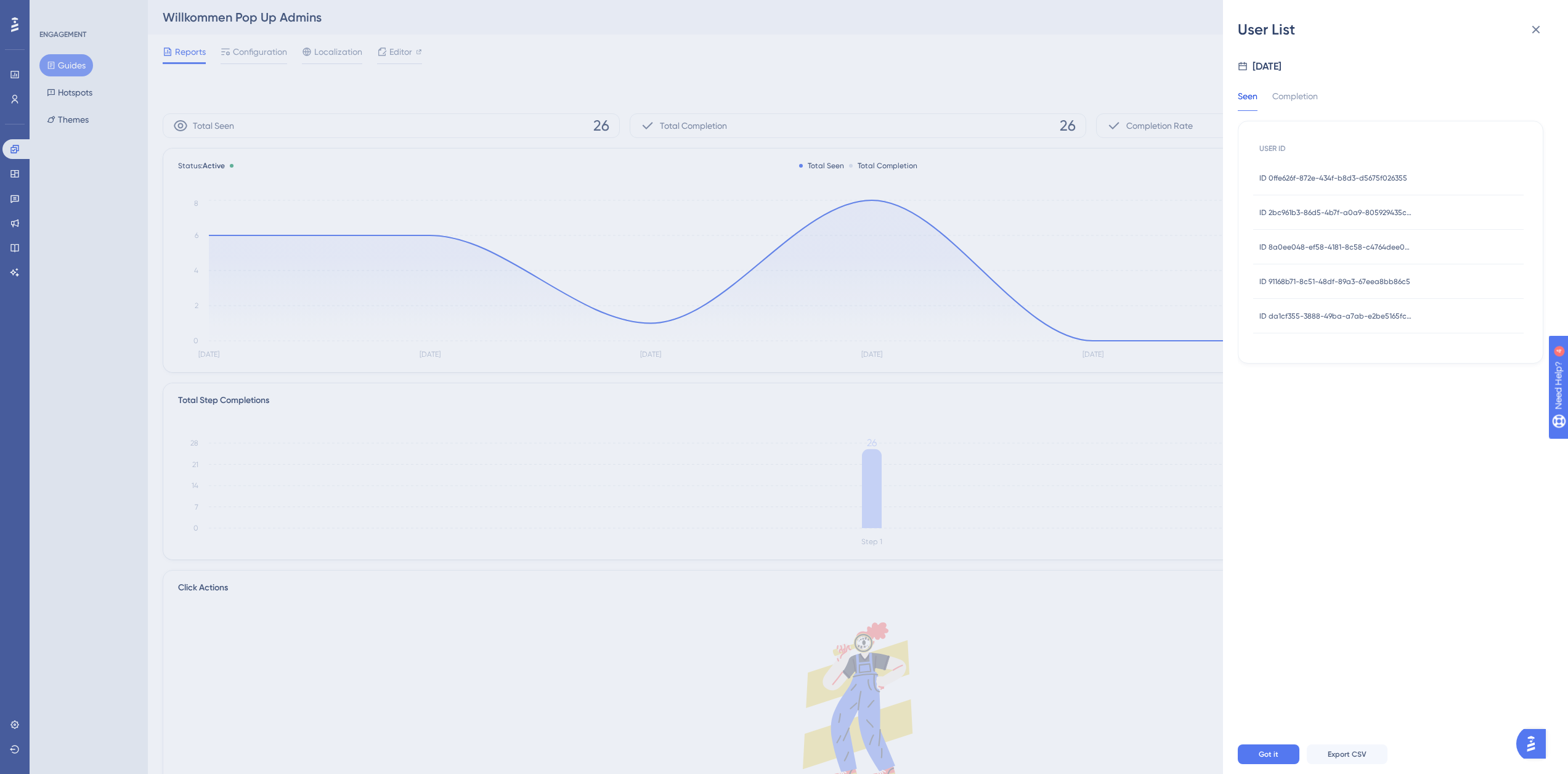
click at [1391, 281] on span "ID 91168b71-8c51-48df-89a3-67eea8bb86c5" at bounding box center [1335, 281] width 150 height 9
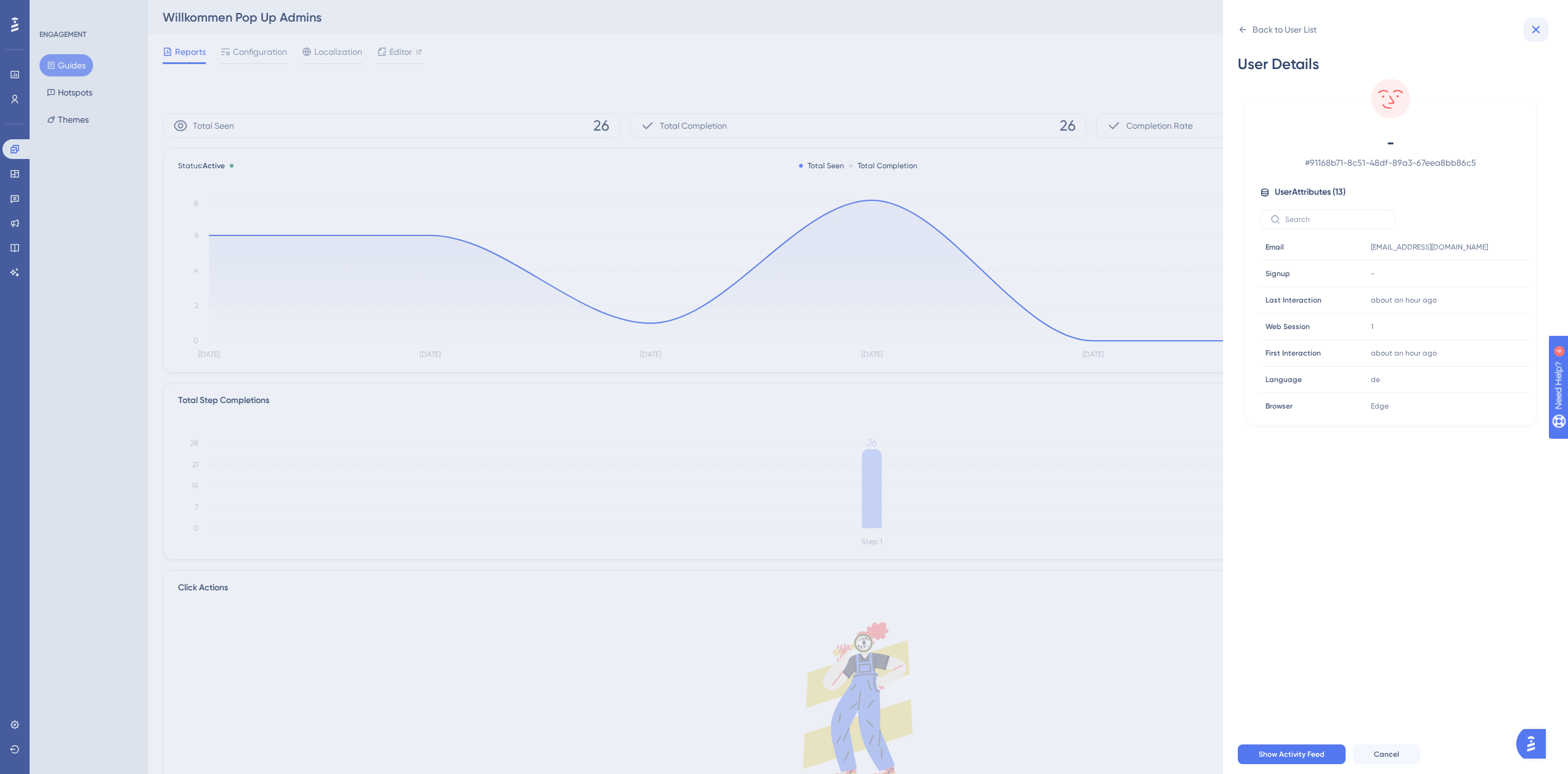
click at [1535, 26] on icon at bounding box center [1536, 30] width 15 height 15
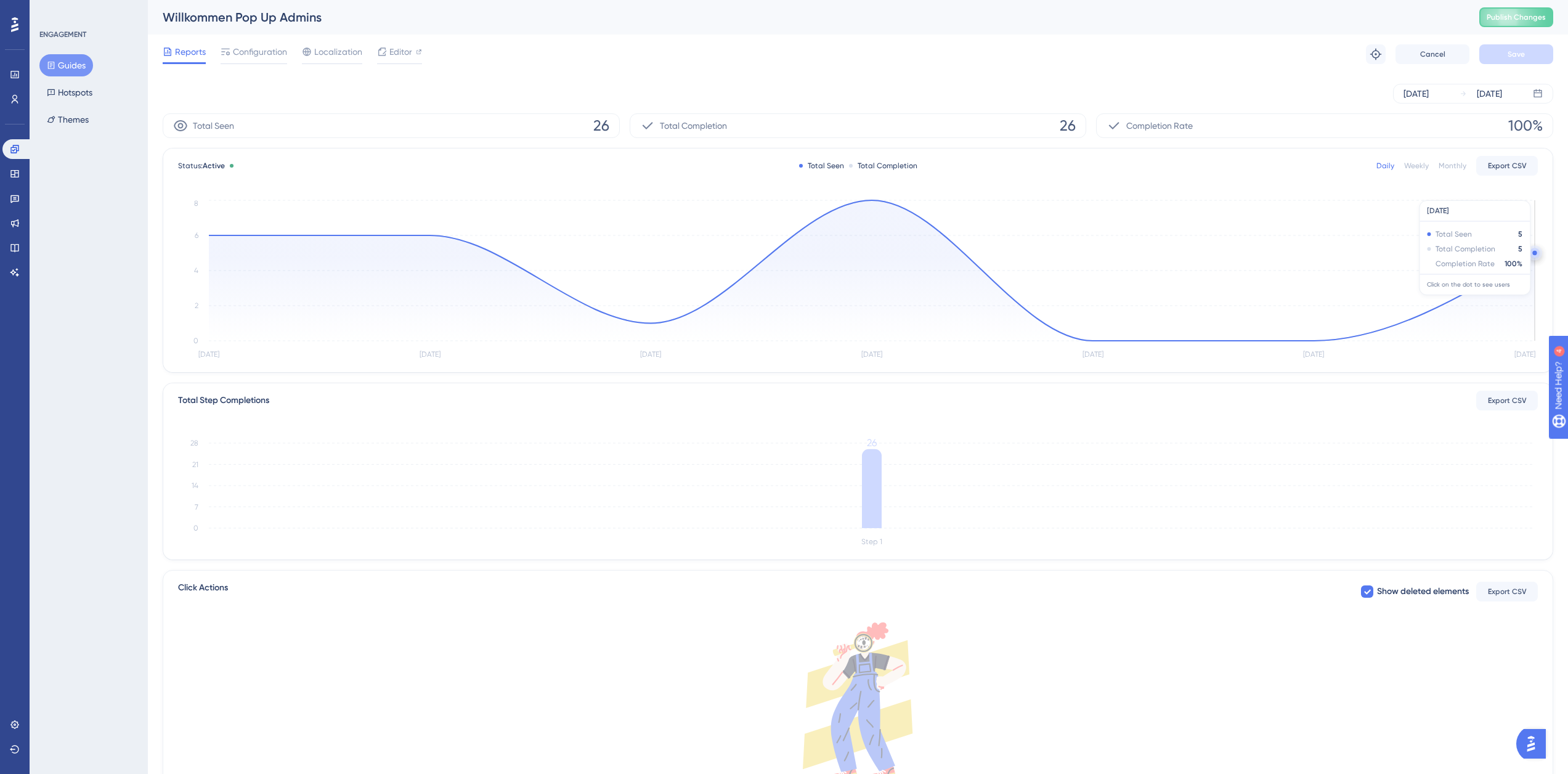
click at [1529, 263] on icon at bounding box center [872, 270] width 1326 height 140
click at [1531, 254] on circle at bounding box center [1534, 253] width 9 height 9
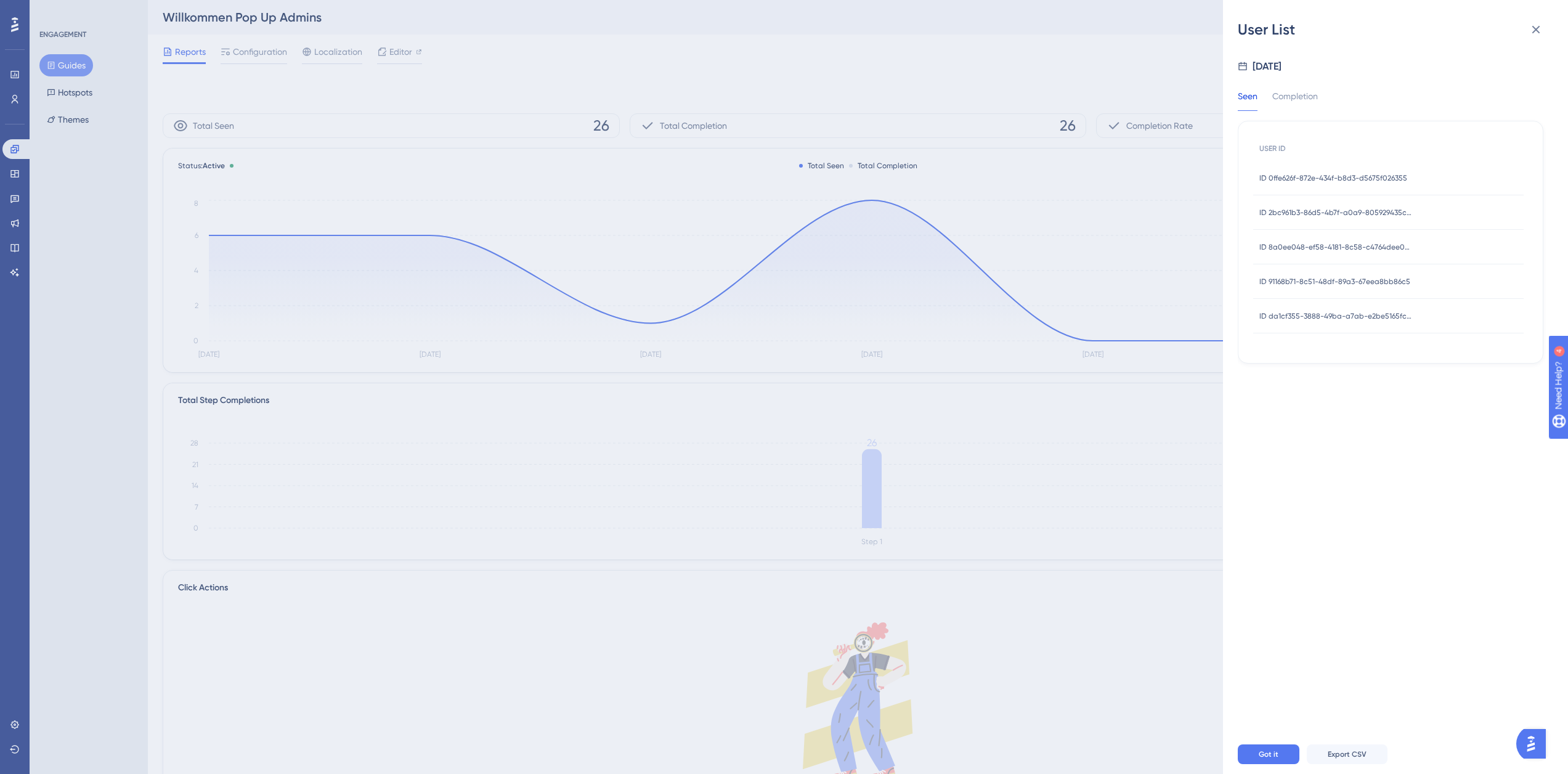
click at [1340, 311] on span "ID da1cf355-3888-49ba-a7ab-e2be5165fcbc" at bounding box center [1337, 316] width 154 height 9
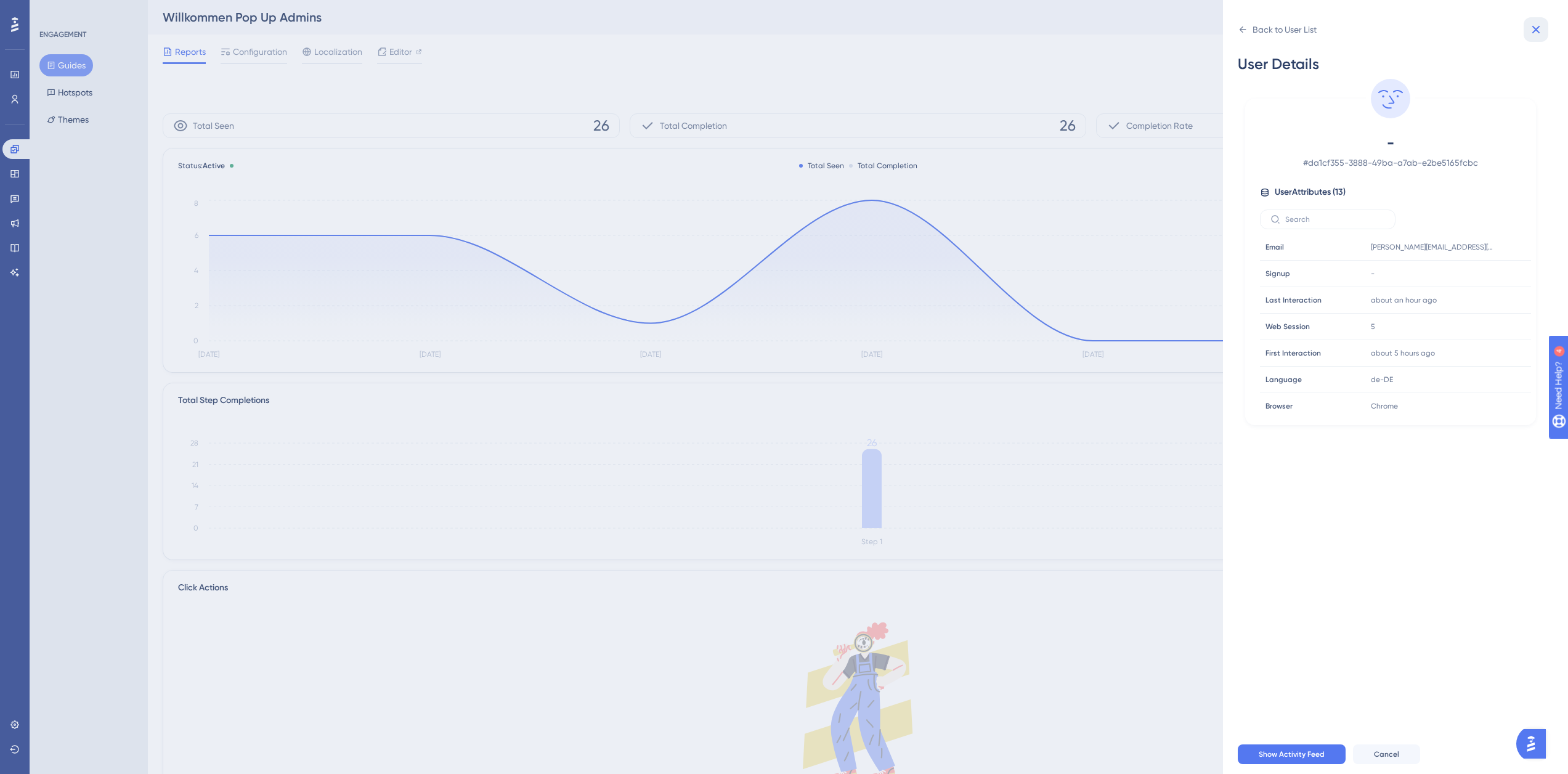
click at [1535, 24] on icon at bounding box center [1536, 30] width 15 height 15
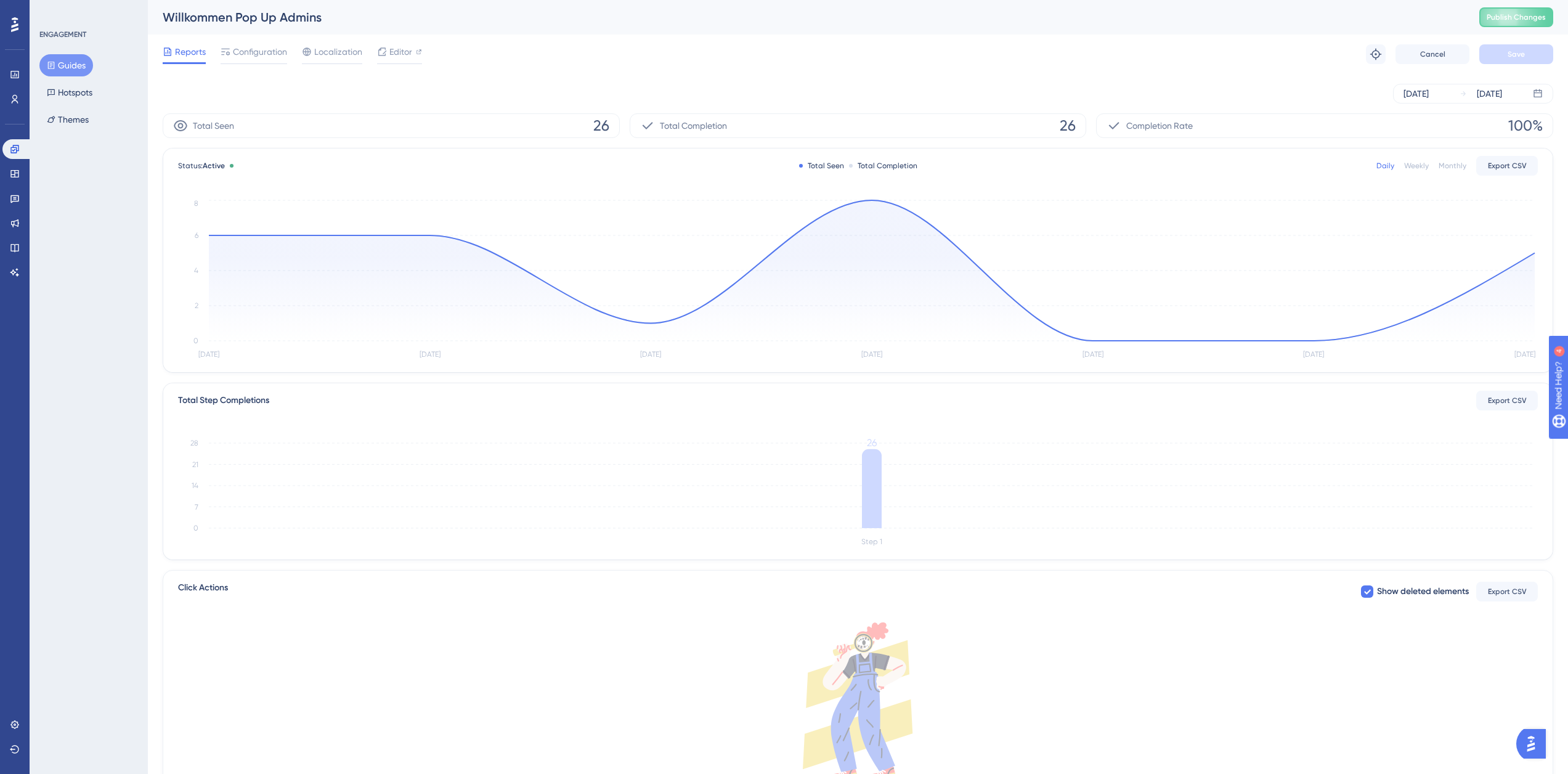
click at [74, 58] on button "Guides" at bounding box center [66, 66] width 54 height 23
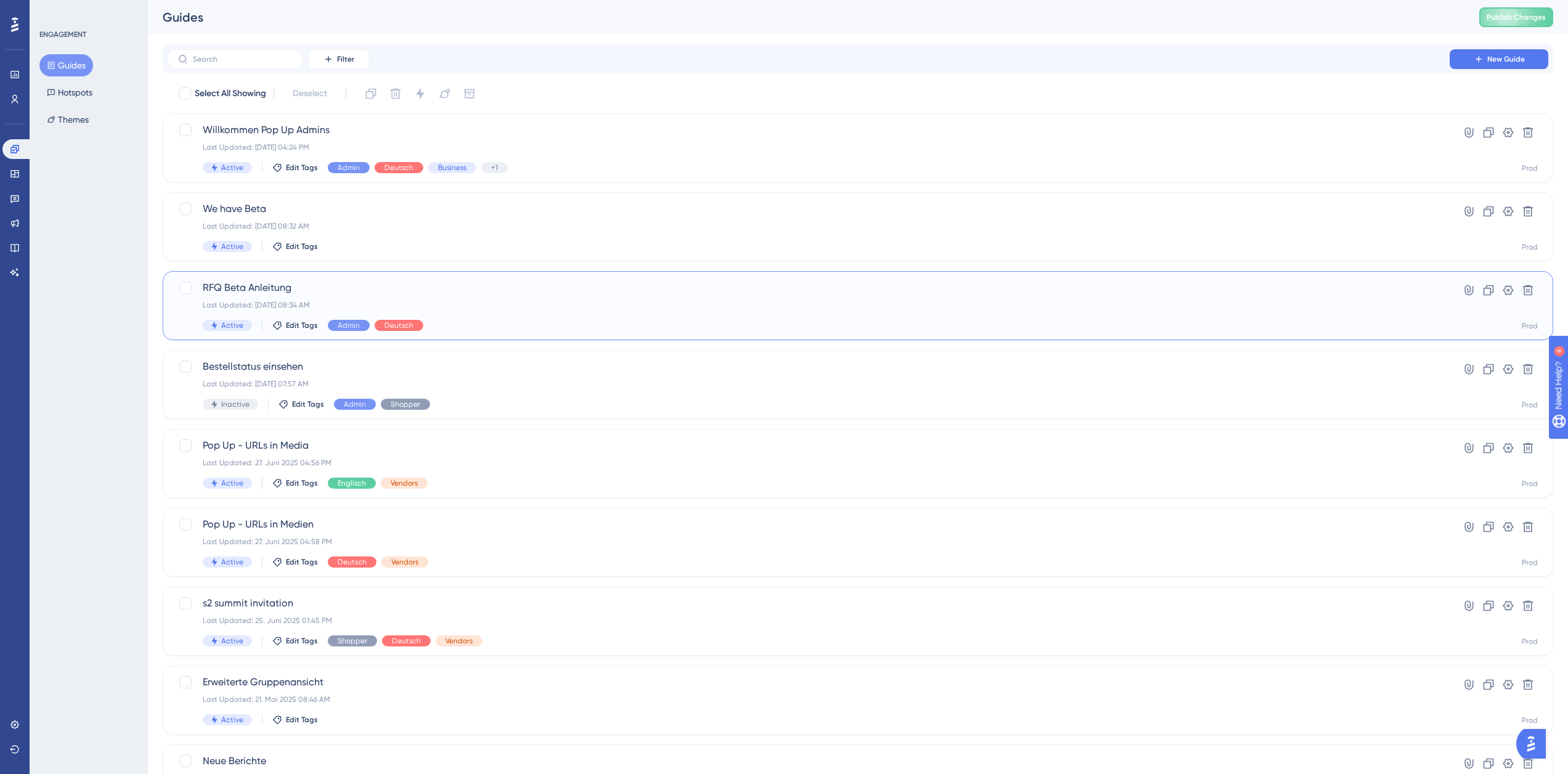
click at [398, 291] on span "RFQ Beta Anleitung" at bounding box center [809, 288] width 1212 height 15
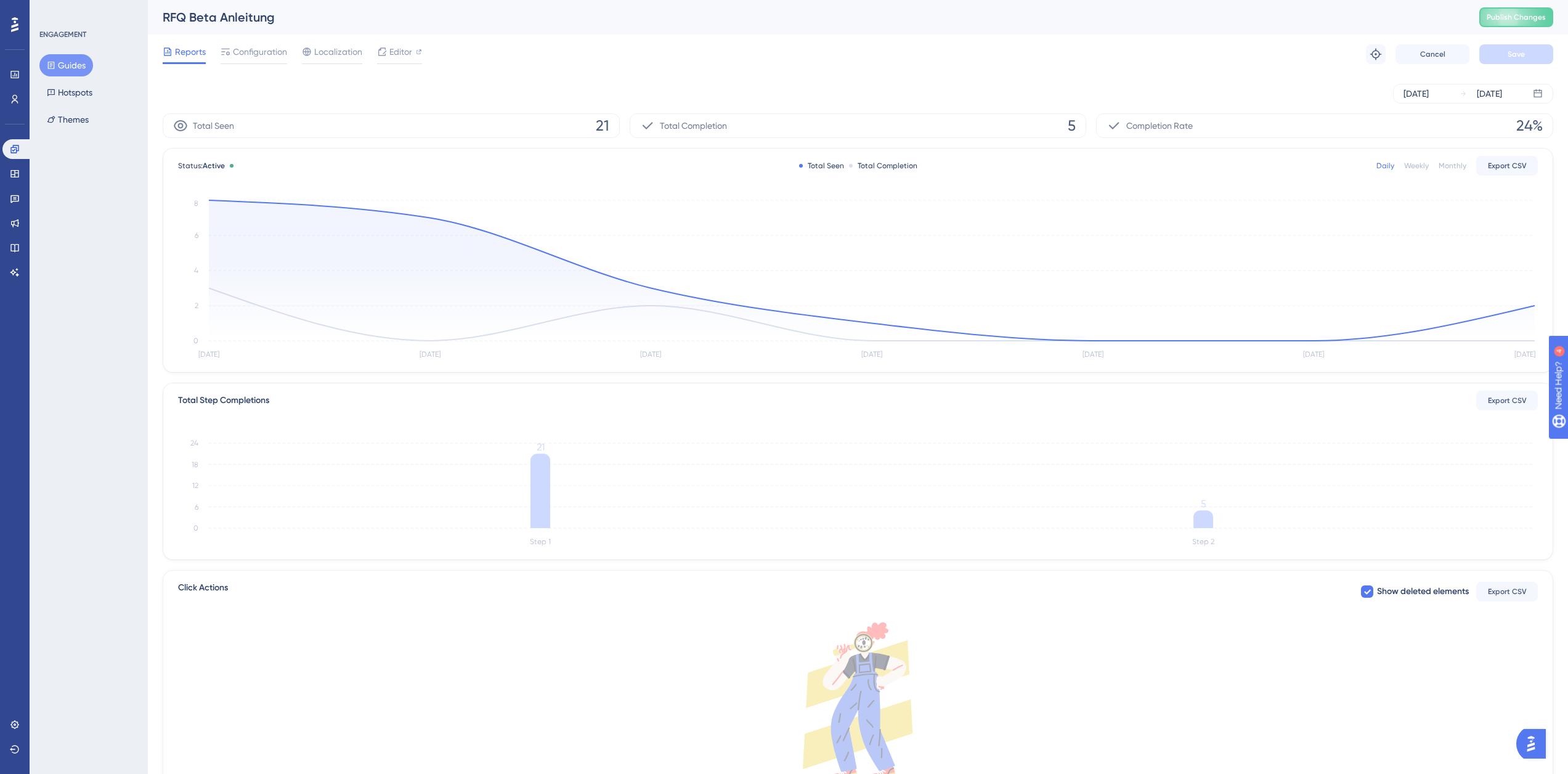
click at [192, 53] on span "Reports" at bounding box center [190, 52] width 31 height 15
click at [71, 66] on button "Guides" at bounding box center [66, 66] width 54 height 23
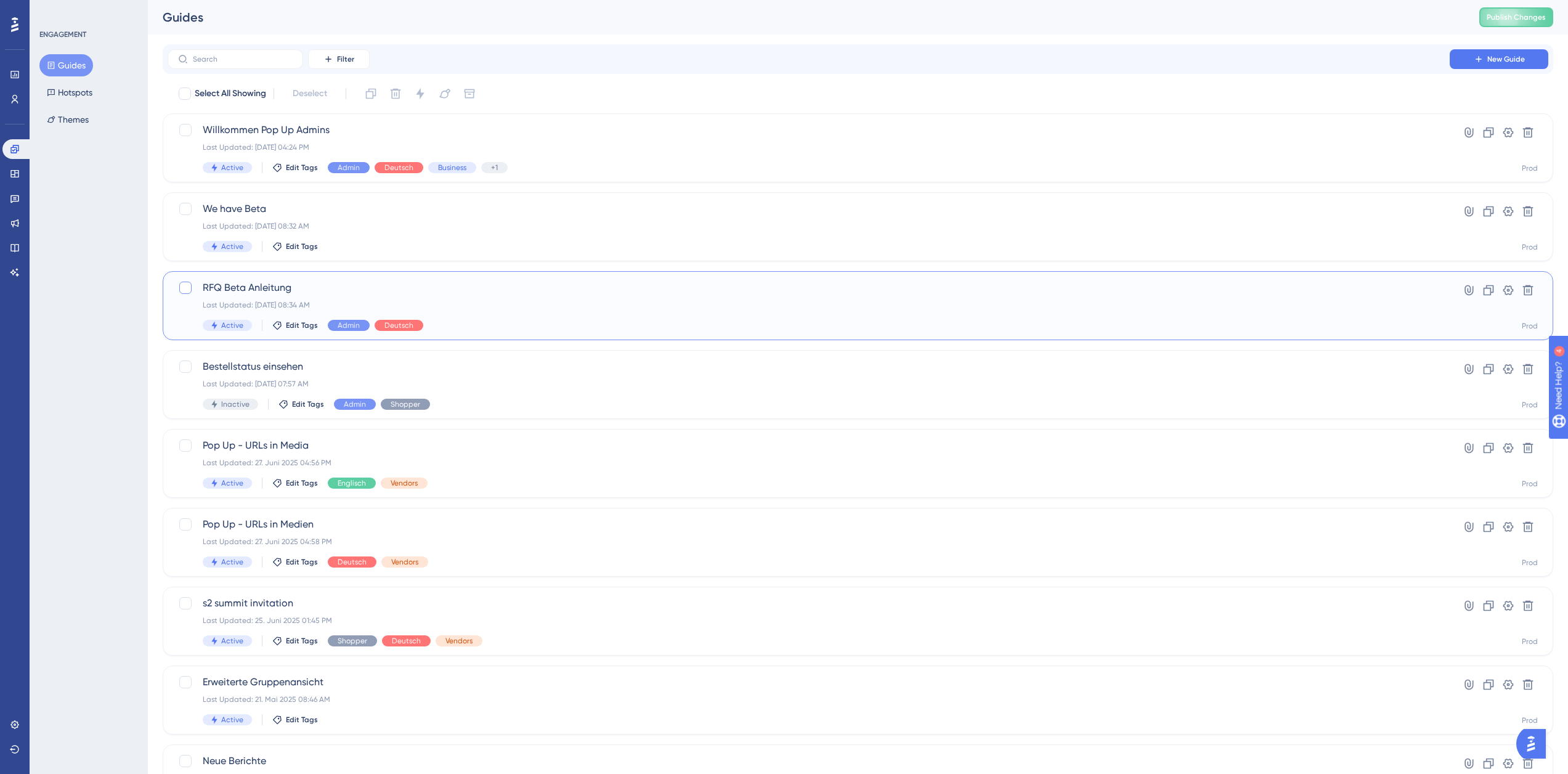
click at [184, 291] on div at bounding box center [185, 287] width 12 height 12
checkbox input "true"
click at [1487, 291] on icon at bounding box center [1488, 290] width 12 height 12
checkbox input "false"
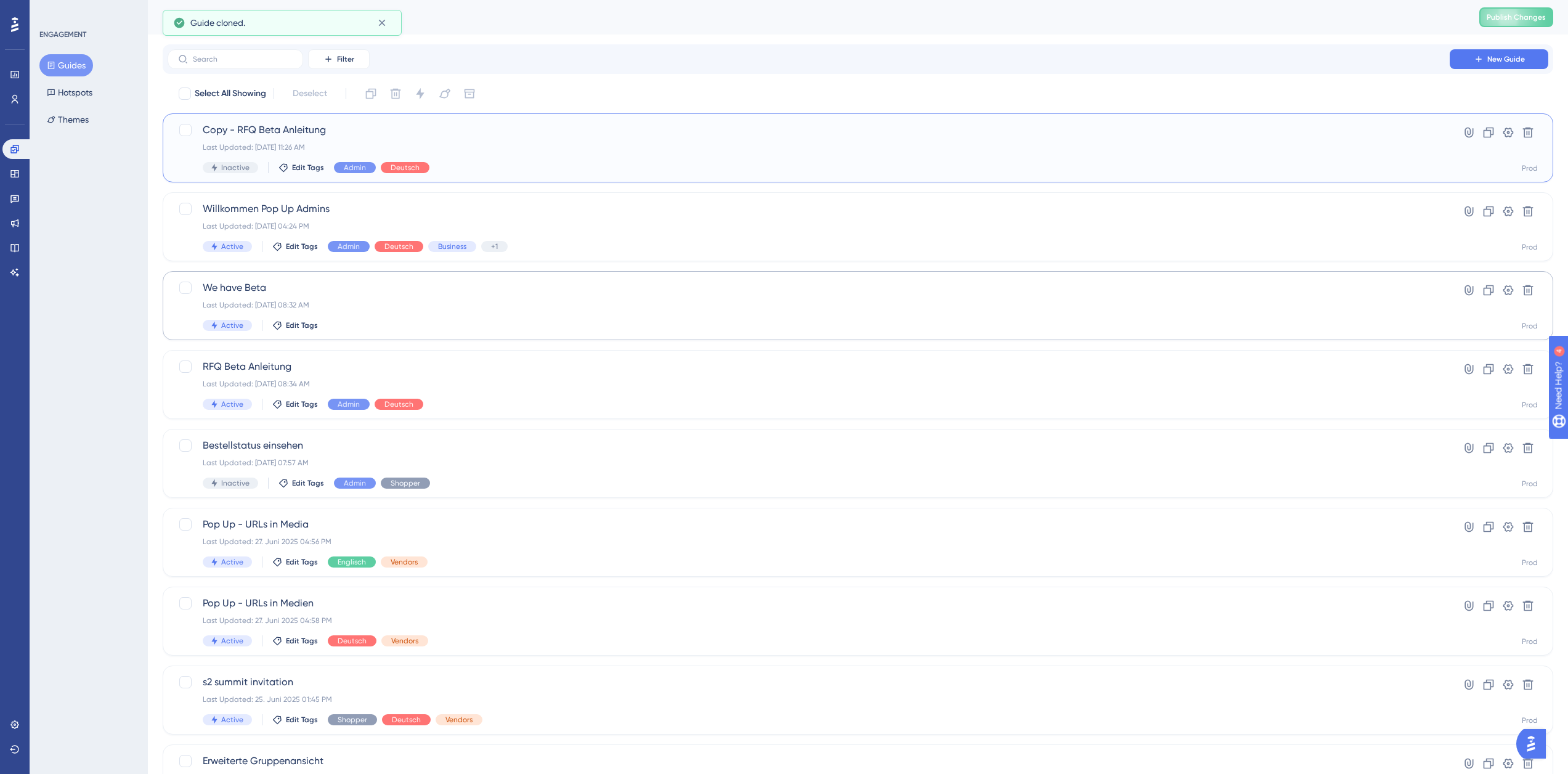
click at [624, 163] on div "Inactive Edit Tags Admin Deutsch" at bounding box center [809, 167] width 1212 height 11
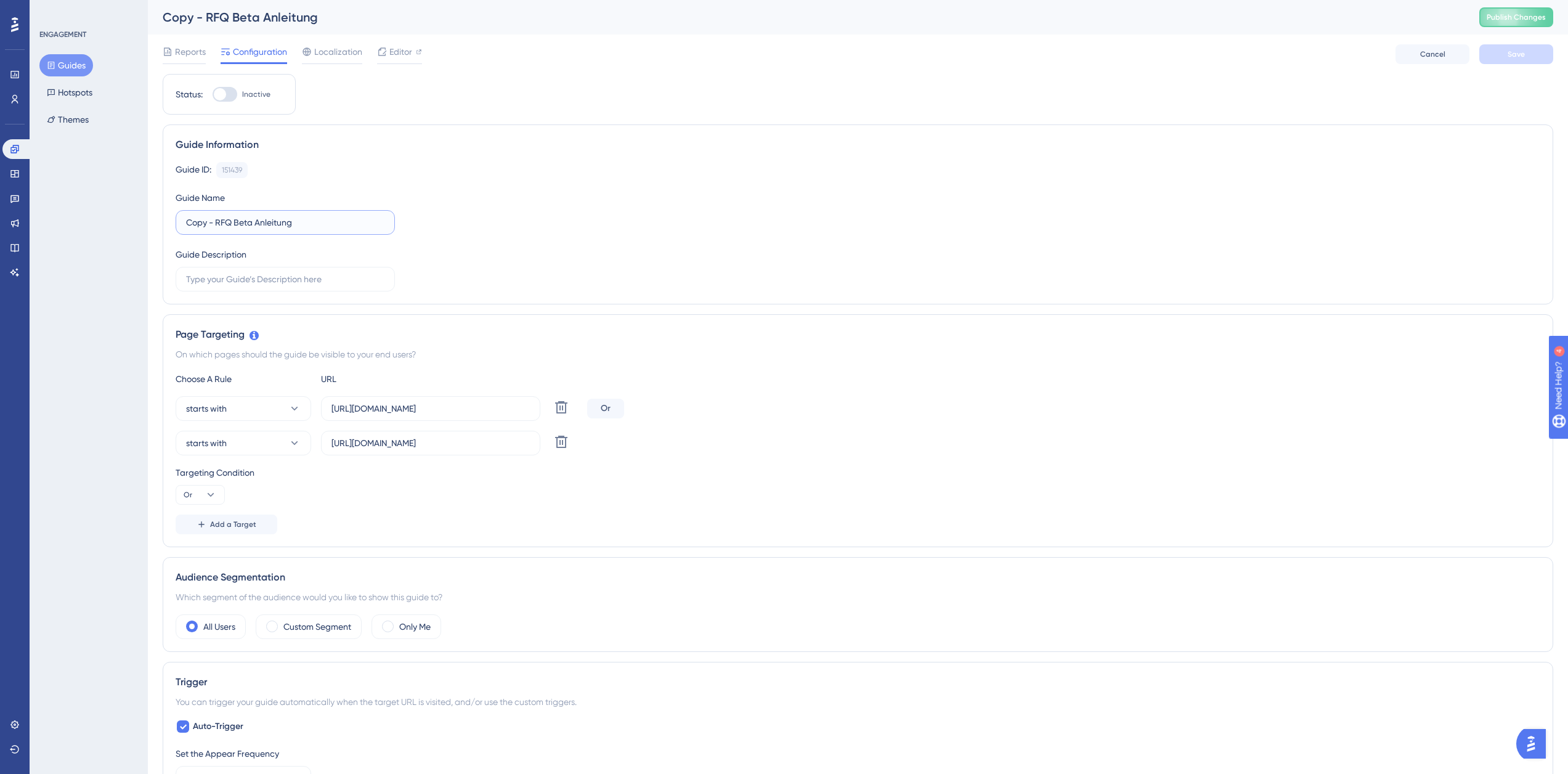
drag, startPoint x: 300, startPoint y: 223, endPoint x: 156, endPoint y: 223, distance: 144.0
click at [156, 223] on div "Performance Users Engagement Widgets Feedback Product Updates Knowledge Base AI…" at bounding box center [858, 643] width 1420 height 1287
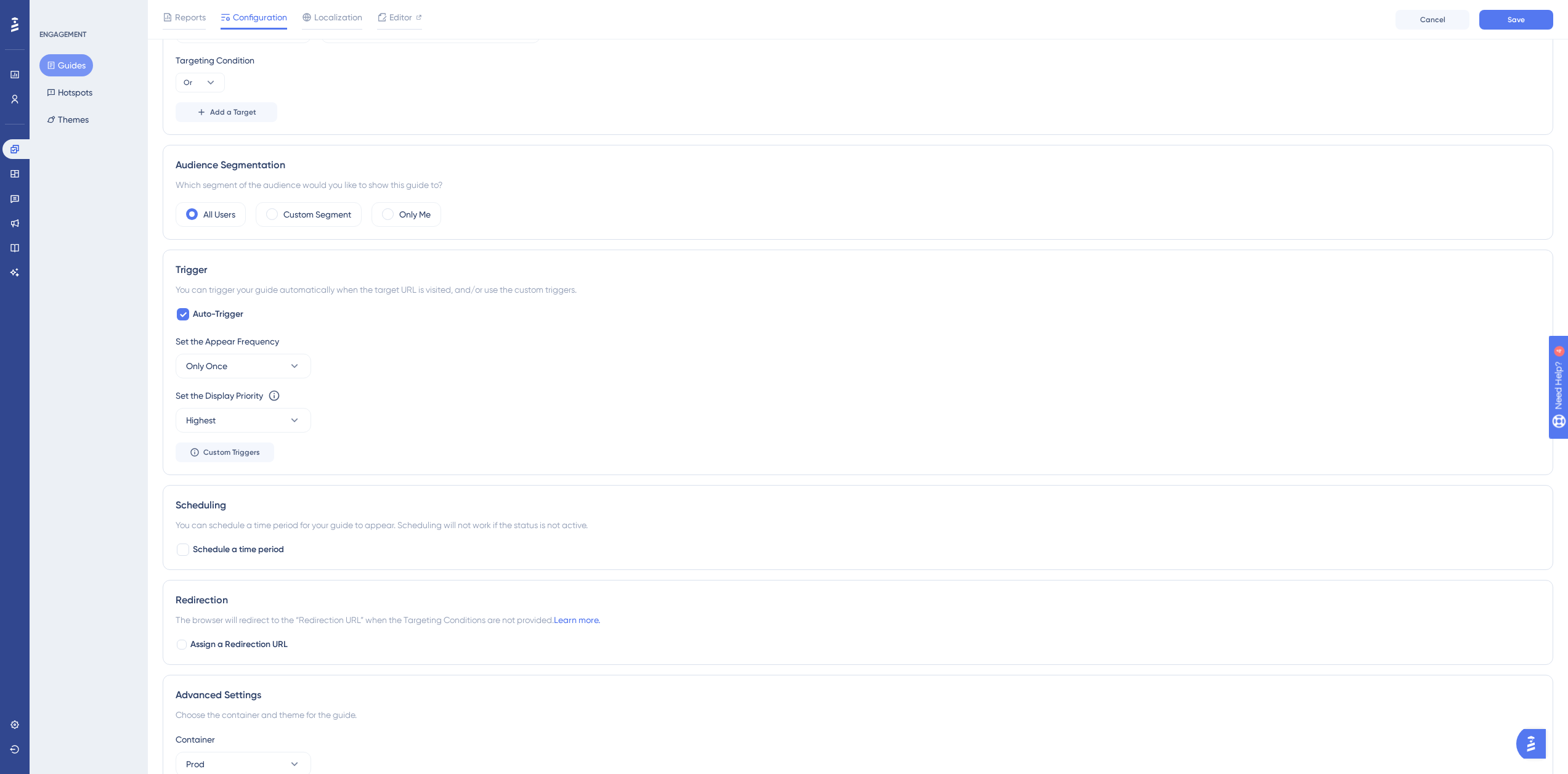
scroll to position [539, 0]
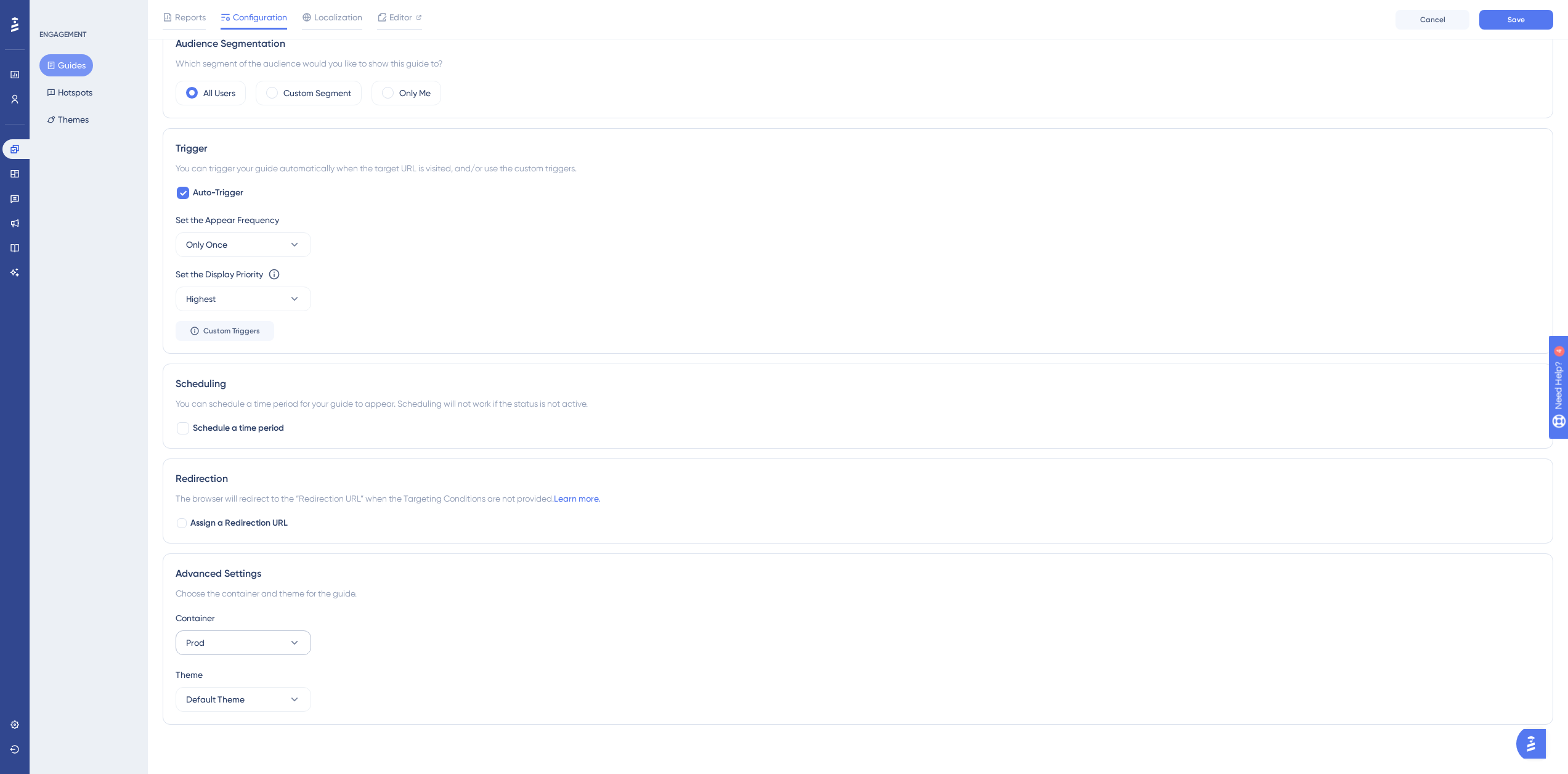
type input "RFQ Beta Update [DATE]"
click at [237, 636] on button "Prod" at bounding box center [244, 642] width 135 height 24
click at [222, 697] on div "Test Test" at bounding box center [244, 704] width 100 height 24
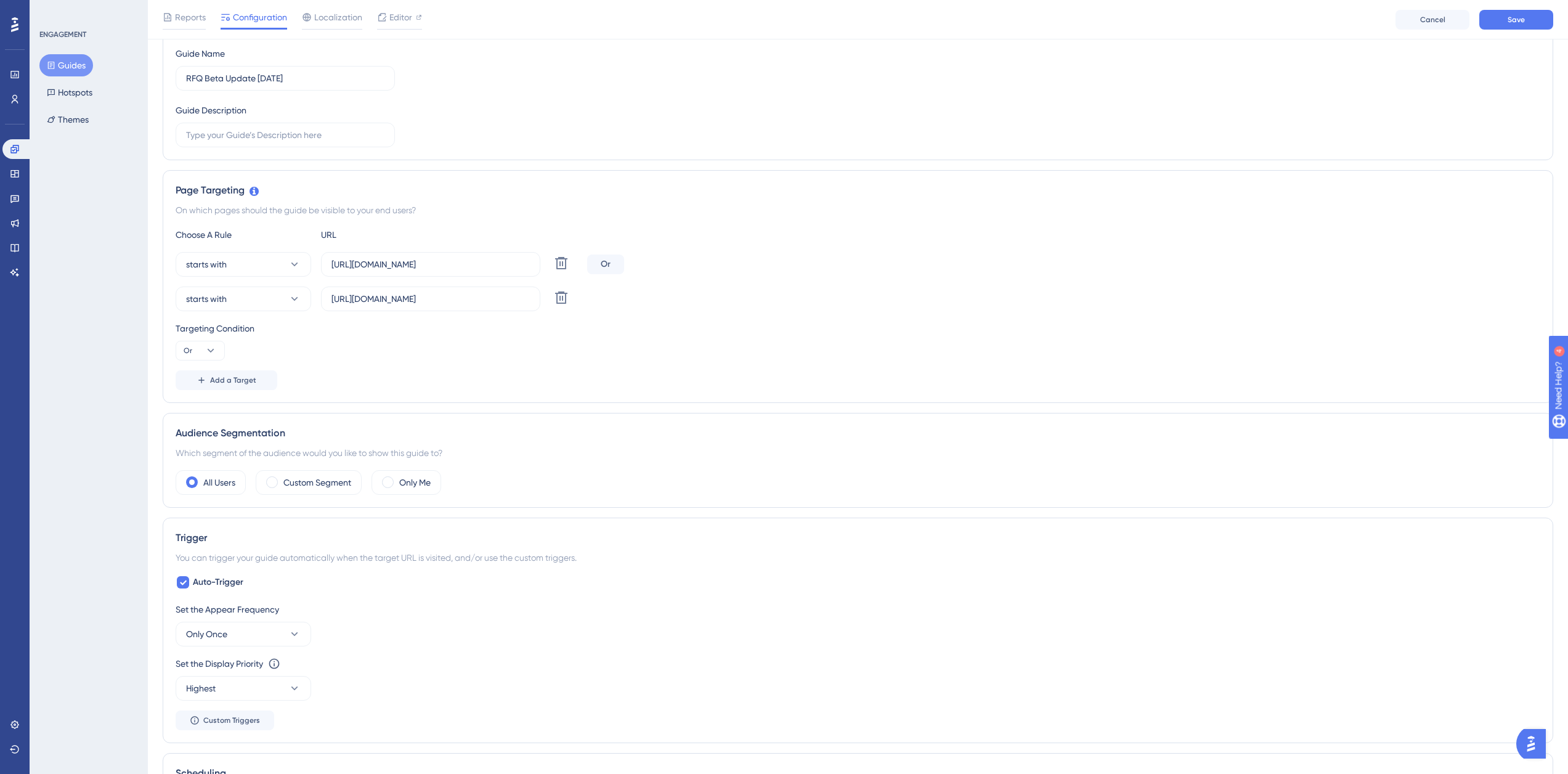
scroll to position [0, 0]
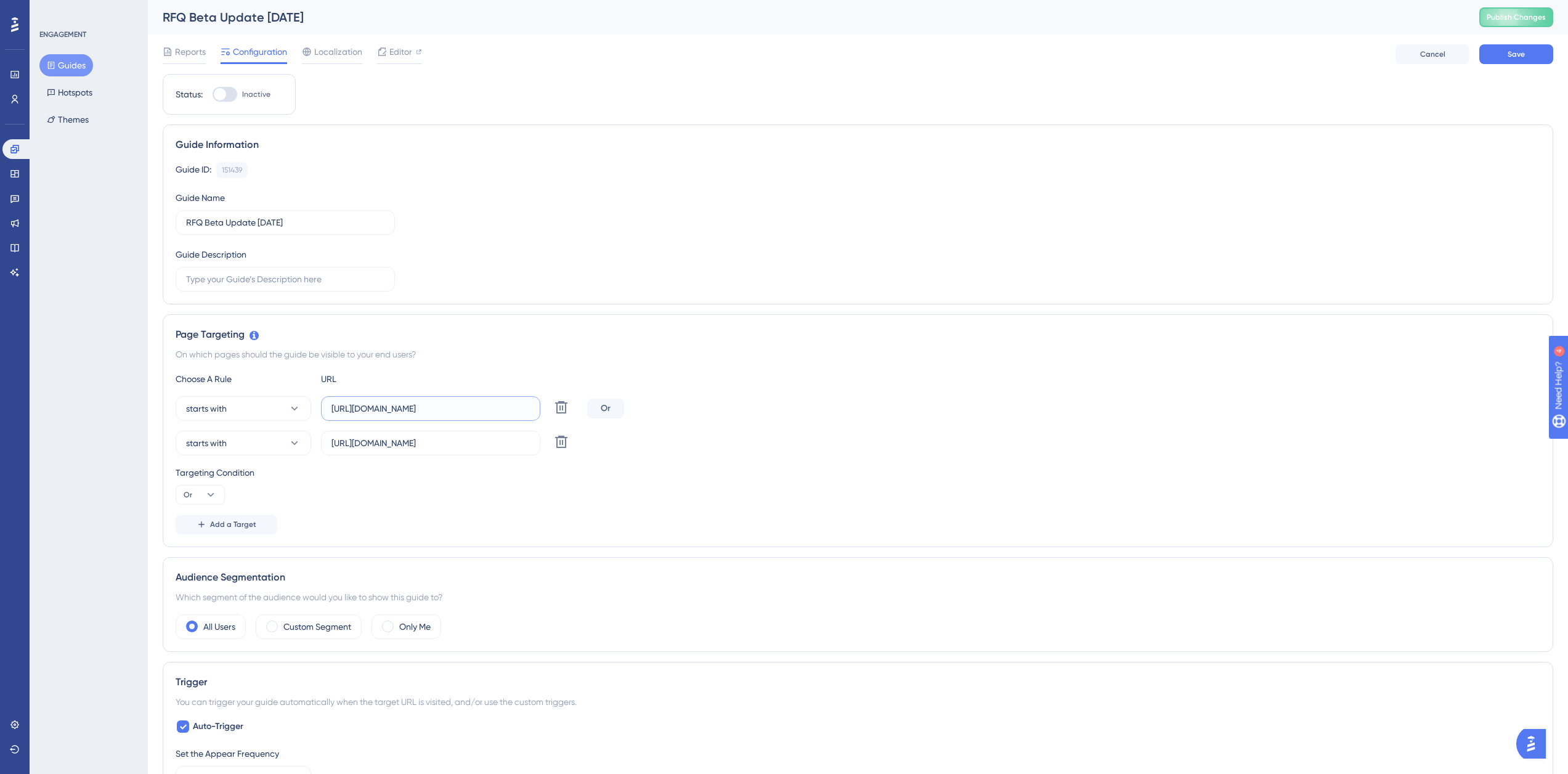
click at [393, 410] on input "[URL][DOMAIN_NAME]" at bounding box center [430, 408] width 198 height 13
drag, startPoint x: 397, startPoint y: 409, endPoint x: 362, endPoint y: 410, distance: 35.0
click at [362, 410] on input "[URL][DOMAIN_NAME]" at bounding box center [430, 408] width 198 height 13
paste input "nextgen-stg"
type input "[URL][DOMAIN_NAME]"
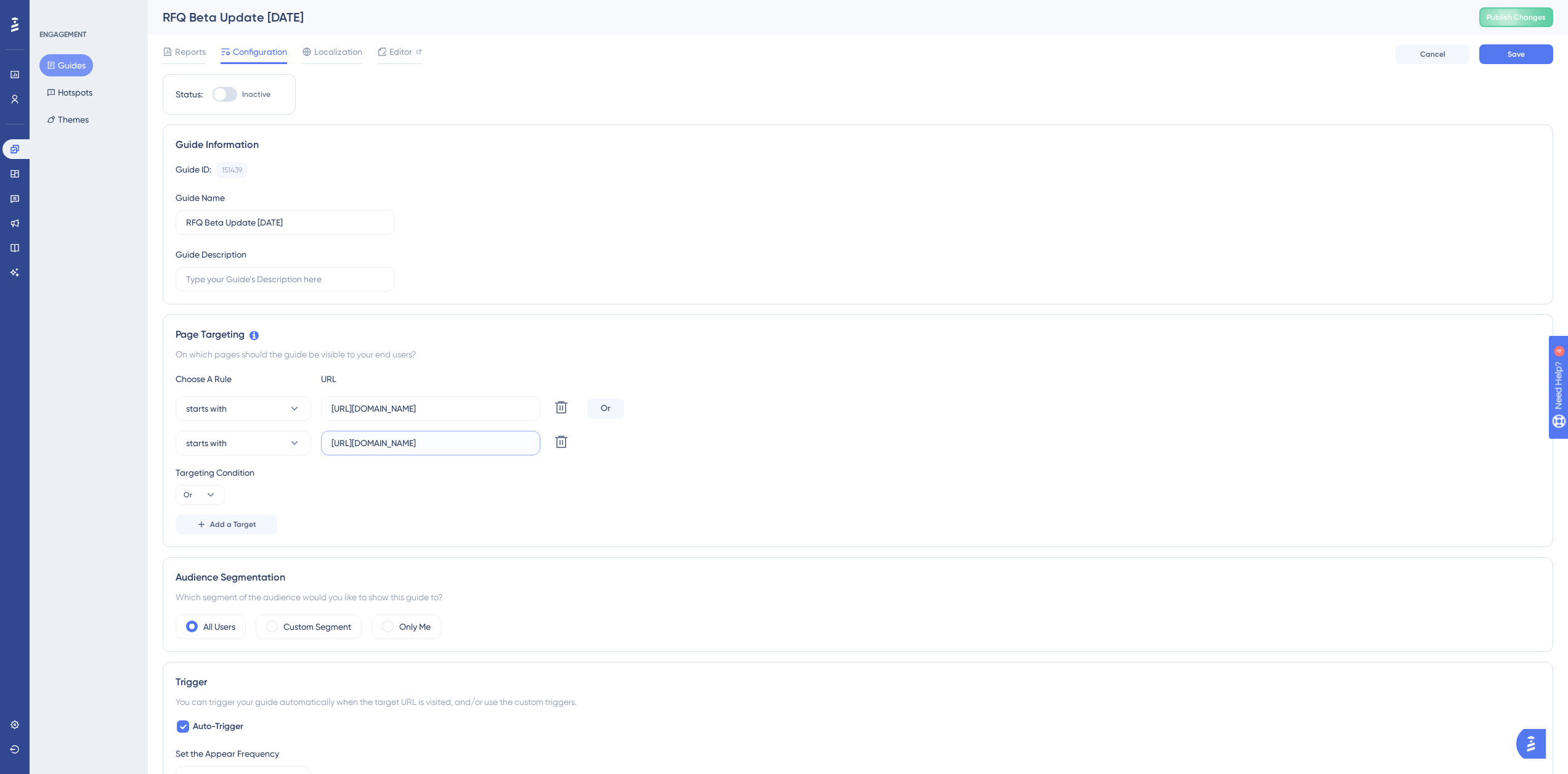
drag, startPoint x: 396, startPoint y: 444, endPoint x: 365, endPoint y: 444, distance: 31.0
click at [365, 444] on input "[URL][DOMAIN_NAME]" at bounding box center [430, 443] width 198 height 13
paste input "nextgen-stg"
type input "[URL][DOMAIN_NAME]"
click at [1521, 56] on span "Save" at bounding box center [1516, 54] width 17 height 9
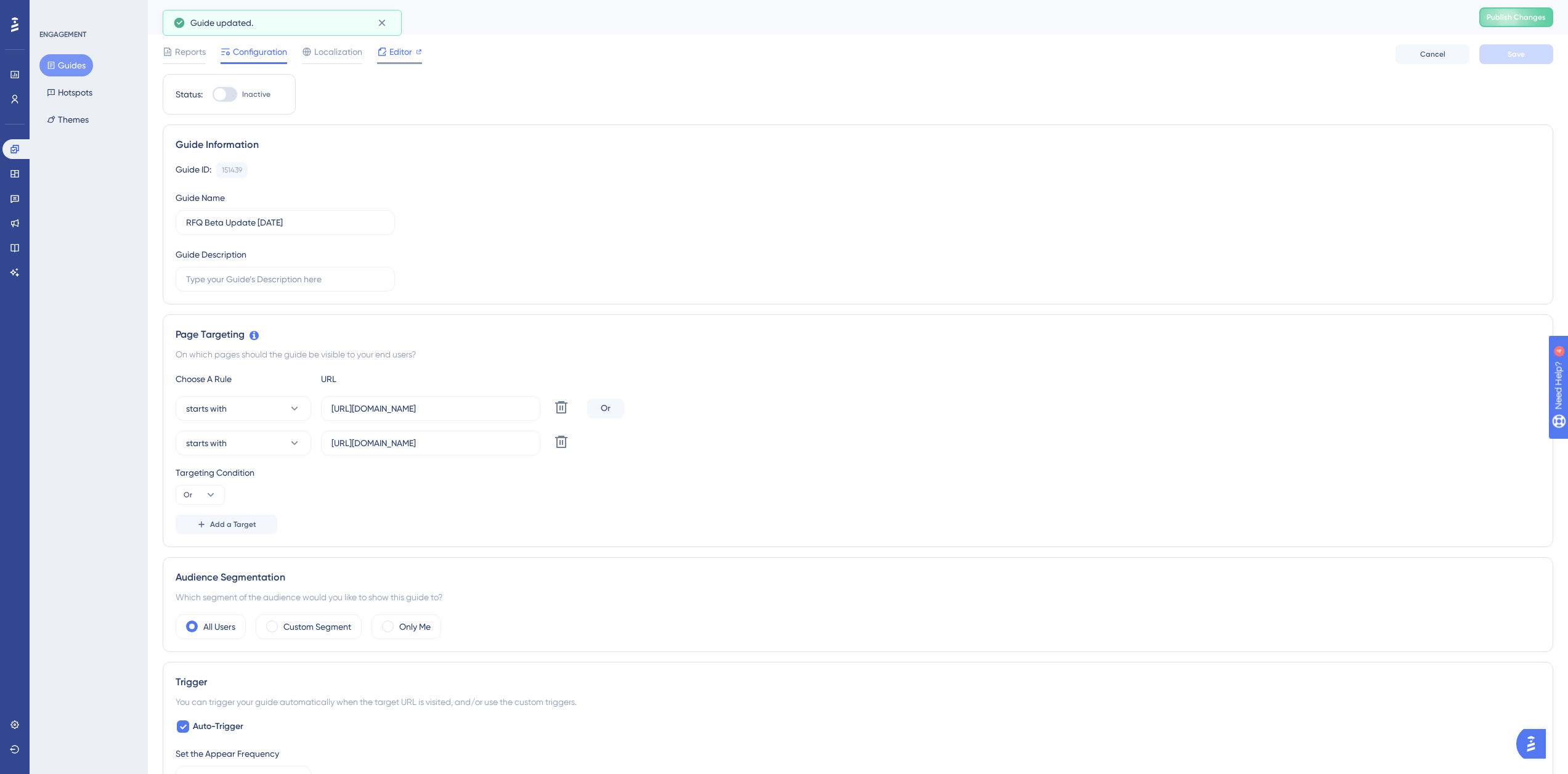
click at [394, 56] on span "Editor" at bounding box center [401, 52] width 23 height 15
click at [659, 193] on div "Guide ID: 151439 Copy Guide Name RFQ Beta Update [DATE] Guide Description" at bounding box center [858, 227] width 1365 height 130
click at [403, 49] on span "Editor" at bounding box center [401, 52] width 23 height 15
